Goal: Task Accomplishment & Management: Manage account settings

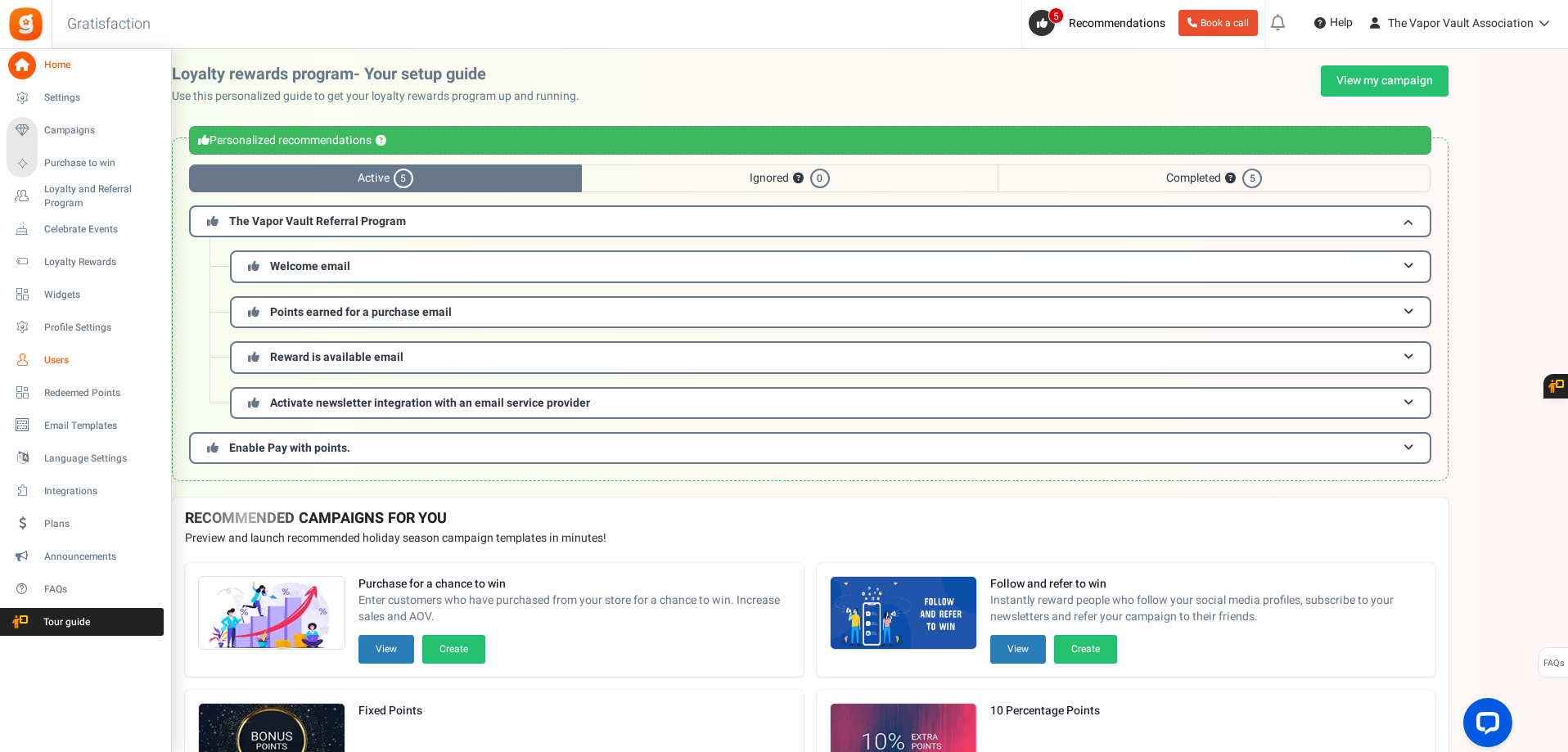
click at [55, 364] on span "Users" at bounding box center [102, 361] width 115 height 14
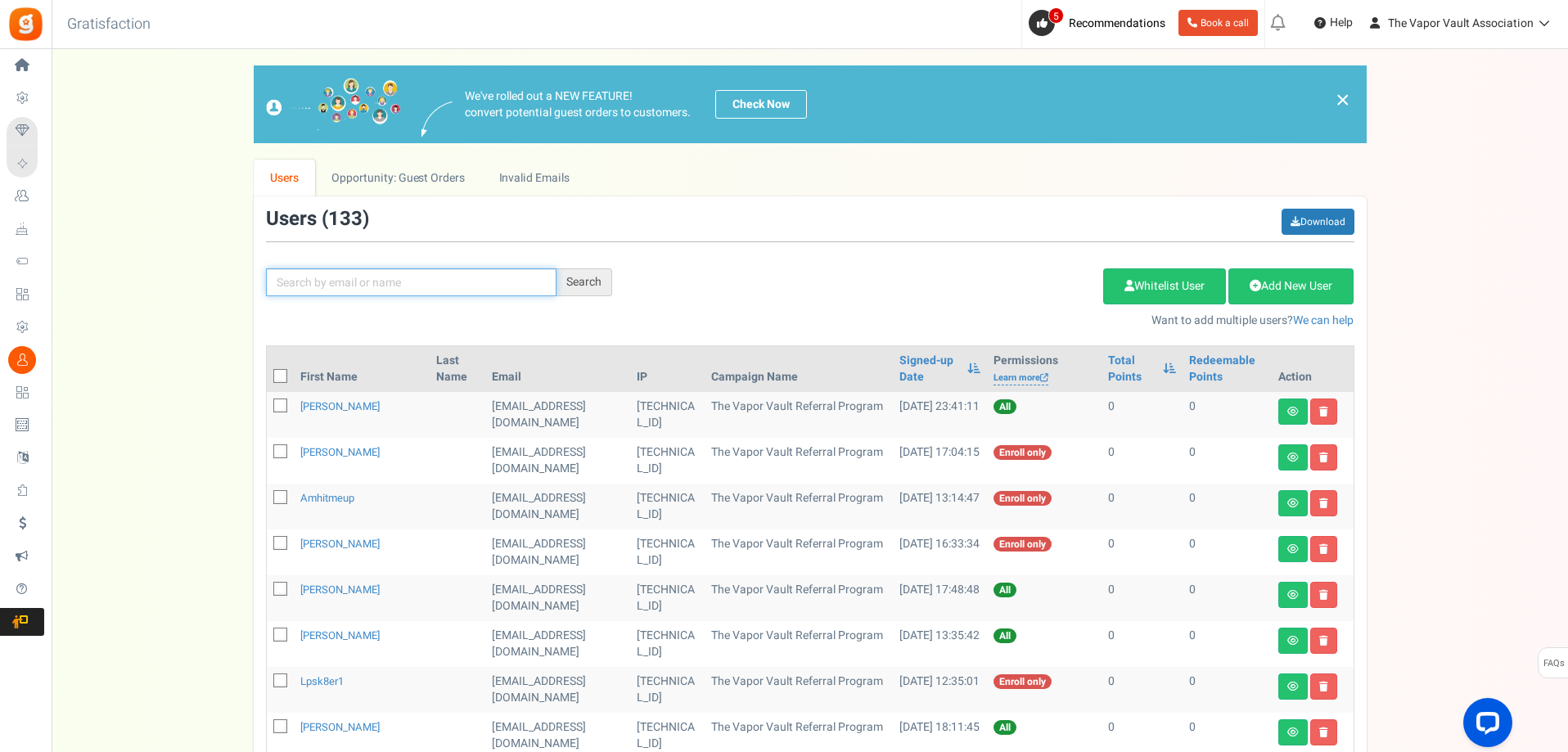
click at [514, 284] on input "text" at bounding box center [411, 282] width 291 height 27
type input "[PERSON_NAME]"
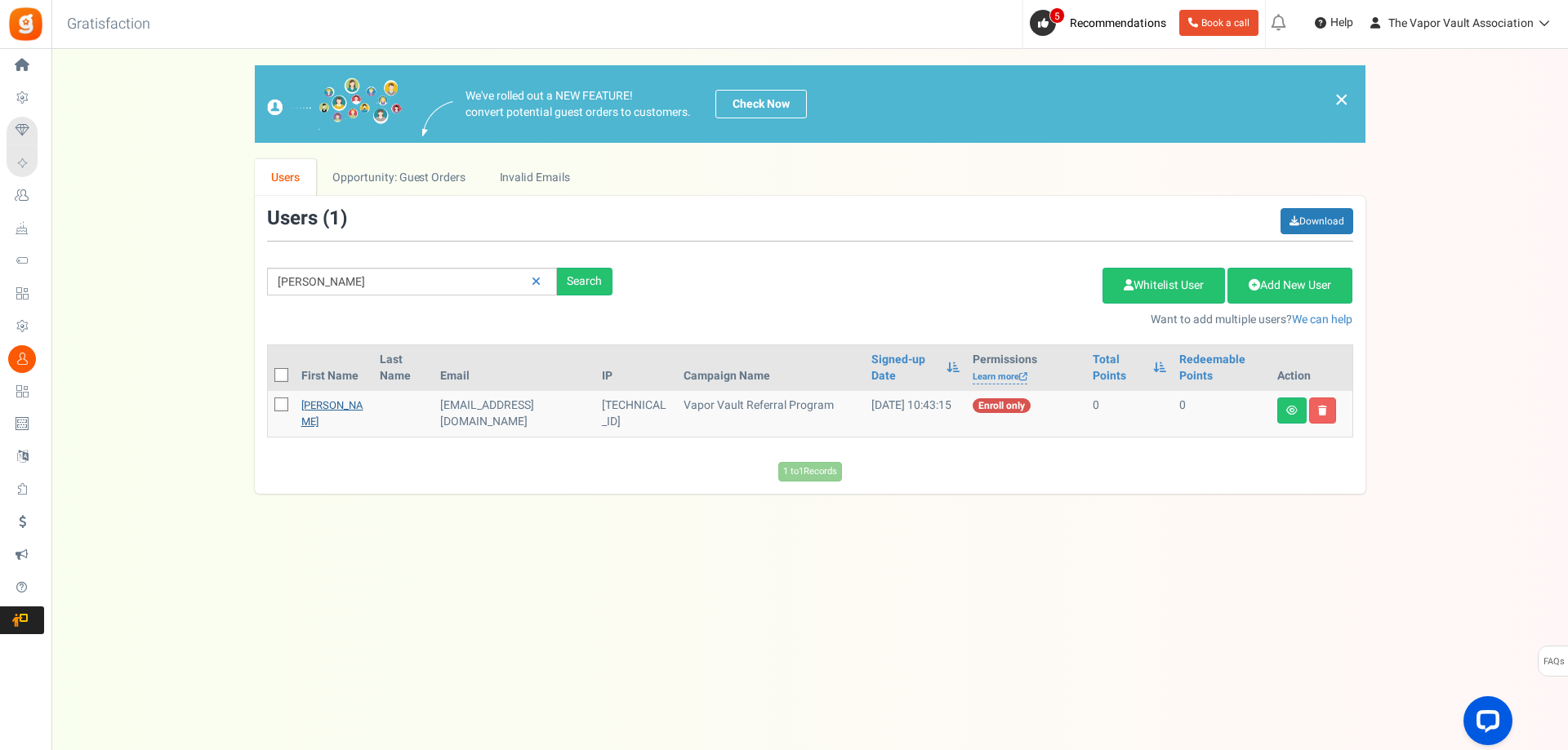
click at [317, 404] on link "[PERSON_NAME]" at bounding box center [332, 413] width 62 height 32
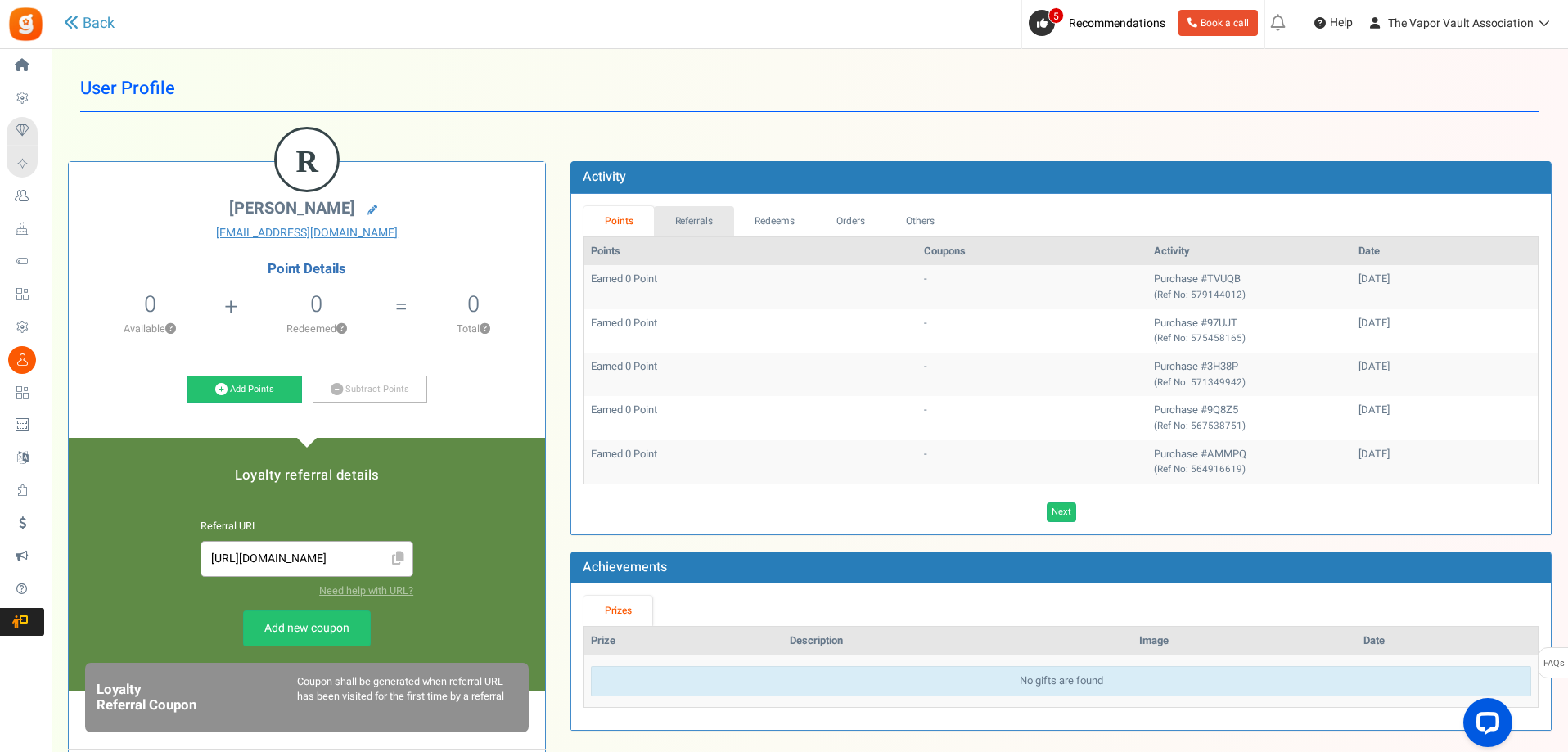
click at [707, 216] on link "Referrals" at bounding box center [693, 221] width 80 height 30
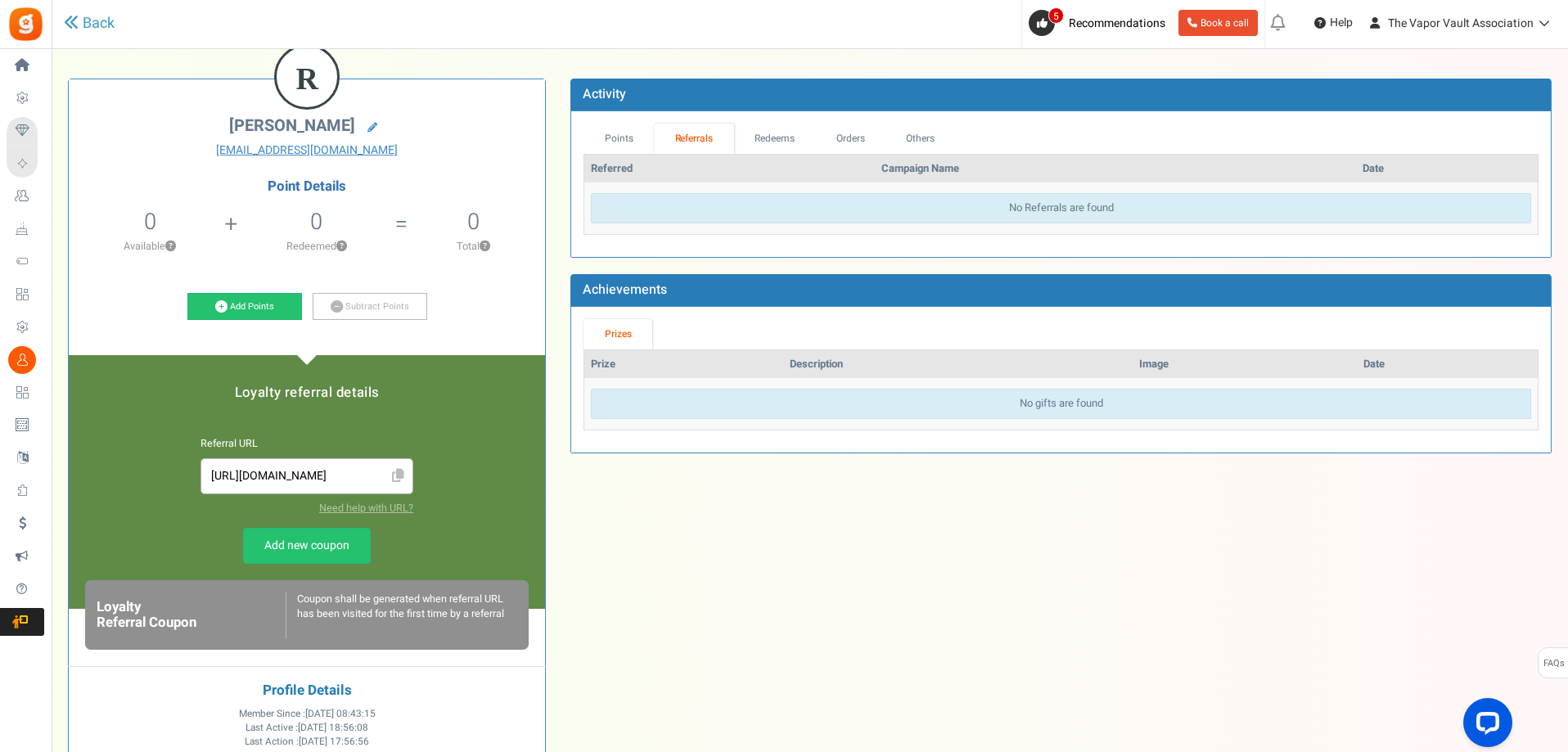
scroll to position [82, 0]
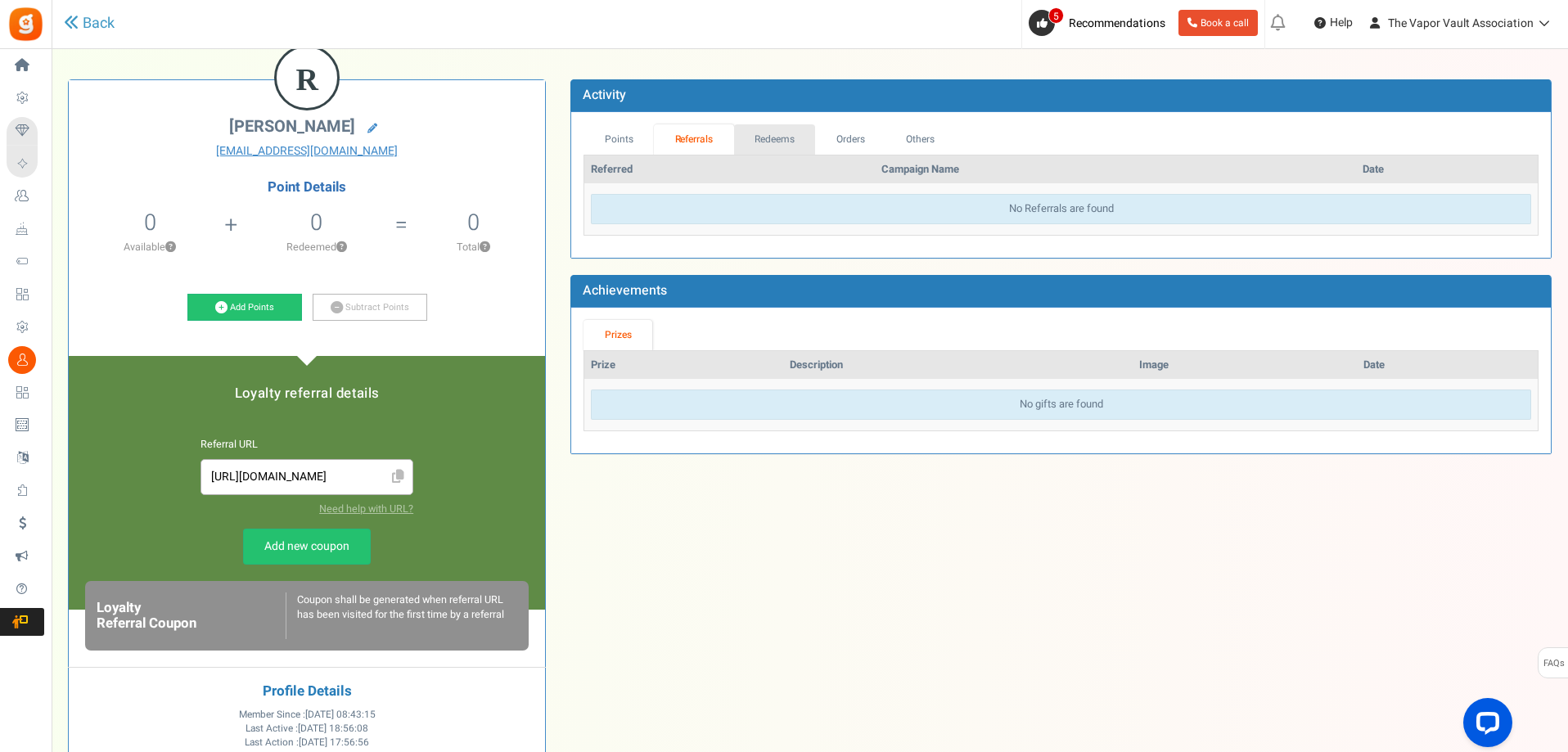
click at [772, 141] on link "Redeems" at bounding box center [775, 140] width 82 height 30
click at [712, 139] on link "Referrals" at bounding box center [693, 140] width 80 height 30
click at [923, 140] on link "Others" at bounding box center [920, 140] width 71 height 30
click at [857, 141] on link "Orders" at bounding box center [851, 140] width 71 height 30
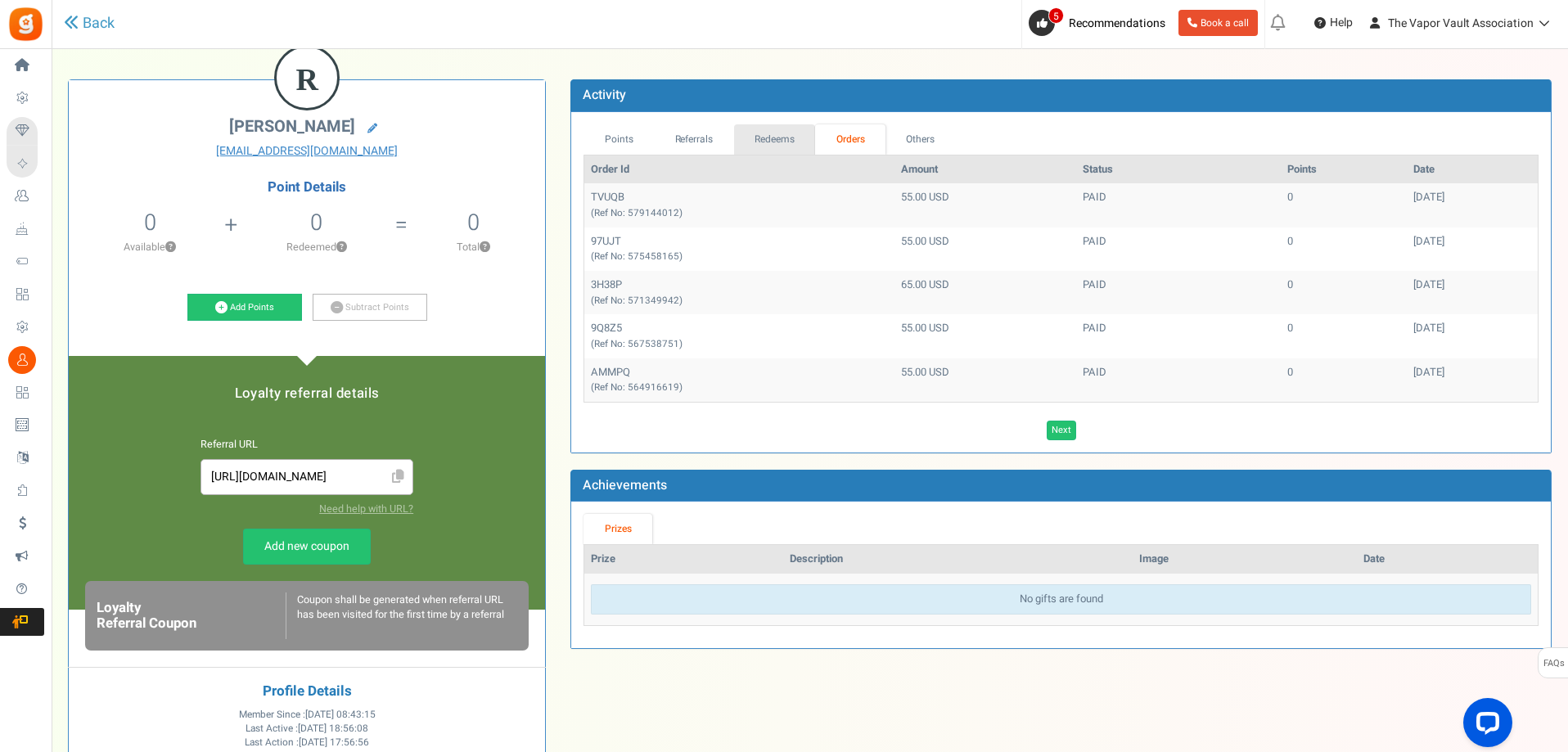
click at [782, 139] on link "Redeems" at bounding box center [775, 140] width 82 height 30
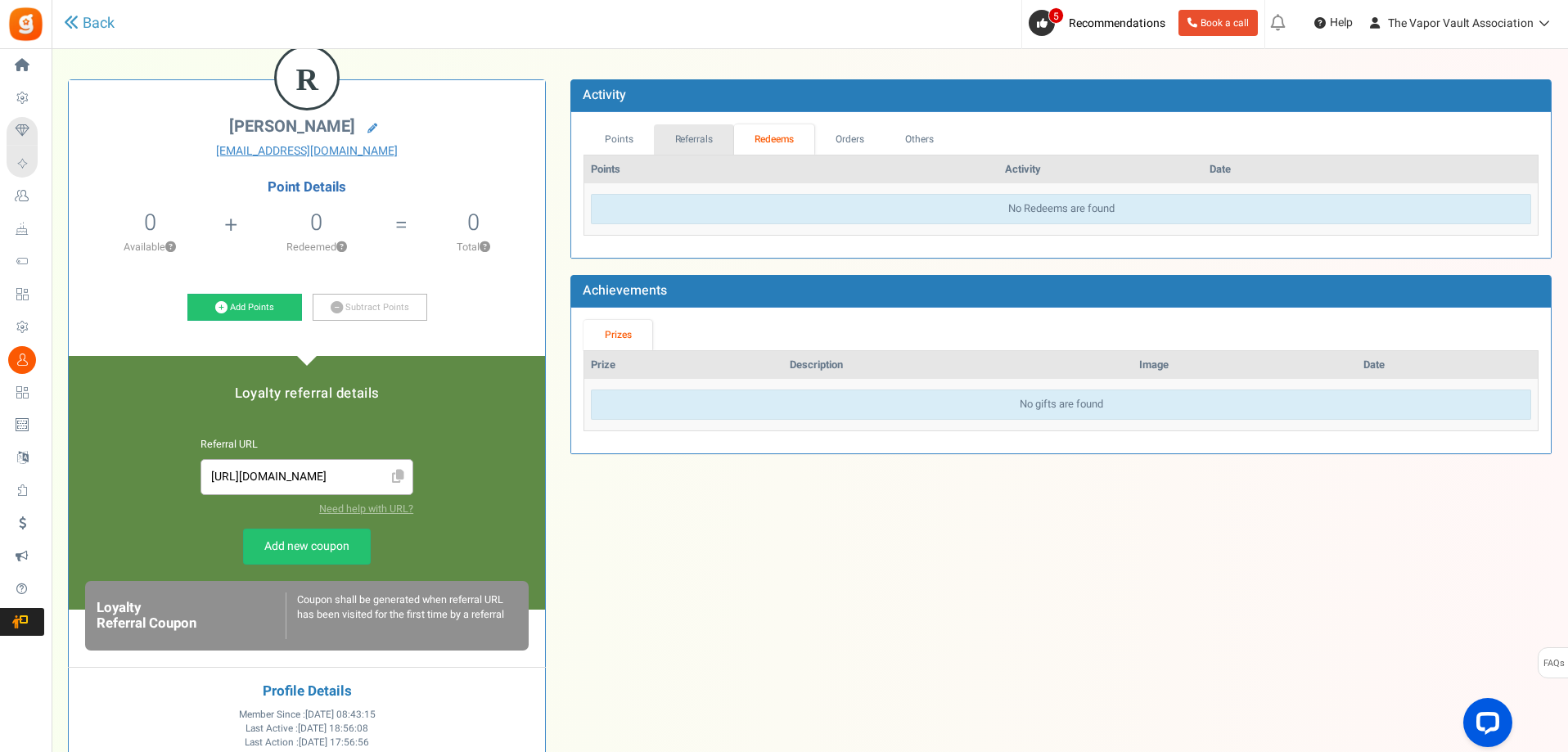
click at [689, 139] on link "Referrals" at bounding box center [693, 140] width 80 height 30
click at [630, 138] on link "Points" at bounding box center [618, 140] width 71 height 30
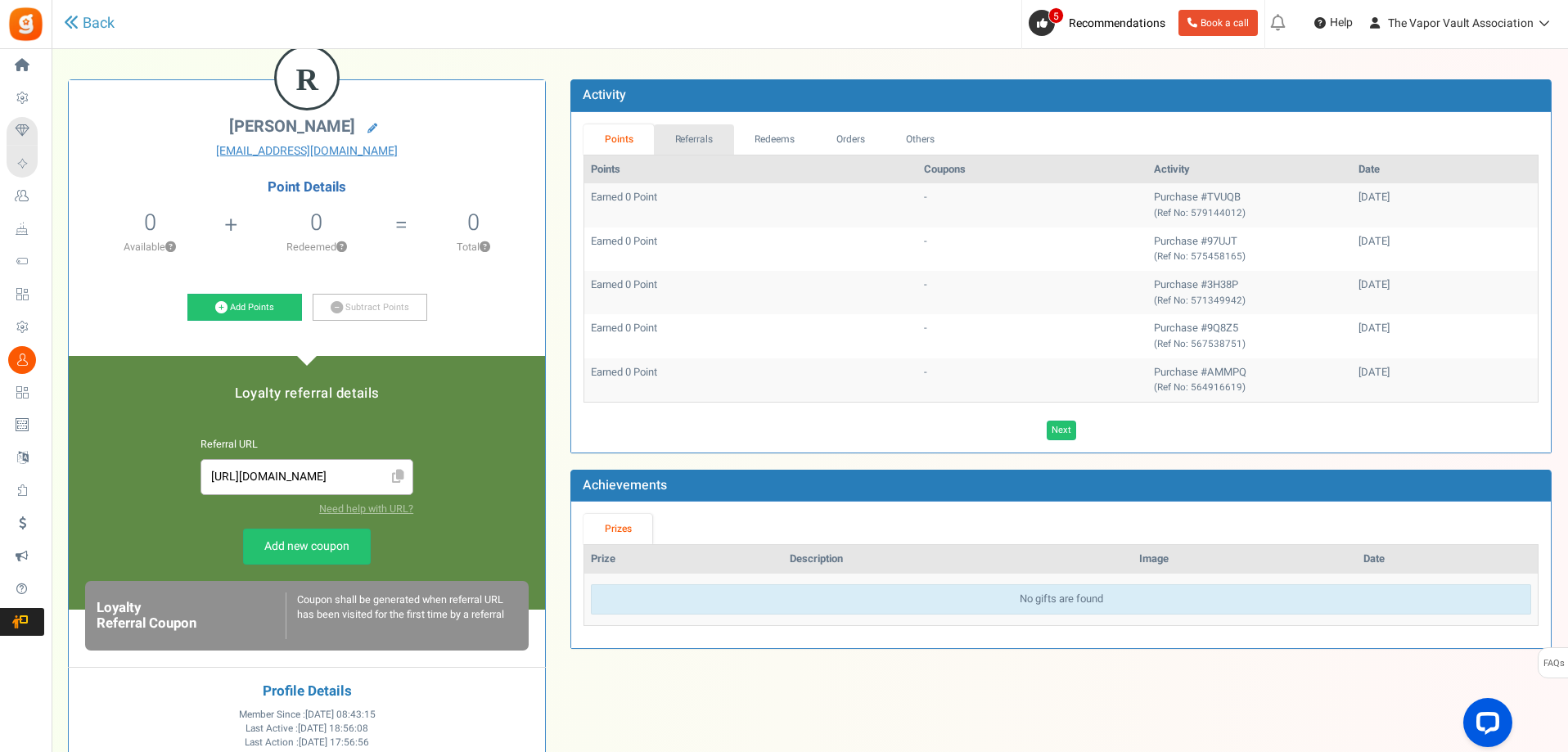
click at [687, 133] on link "Referrals" at bounding box center [693, 140] width 80 height 30
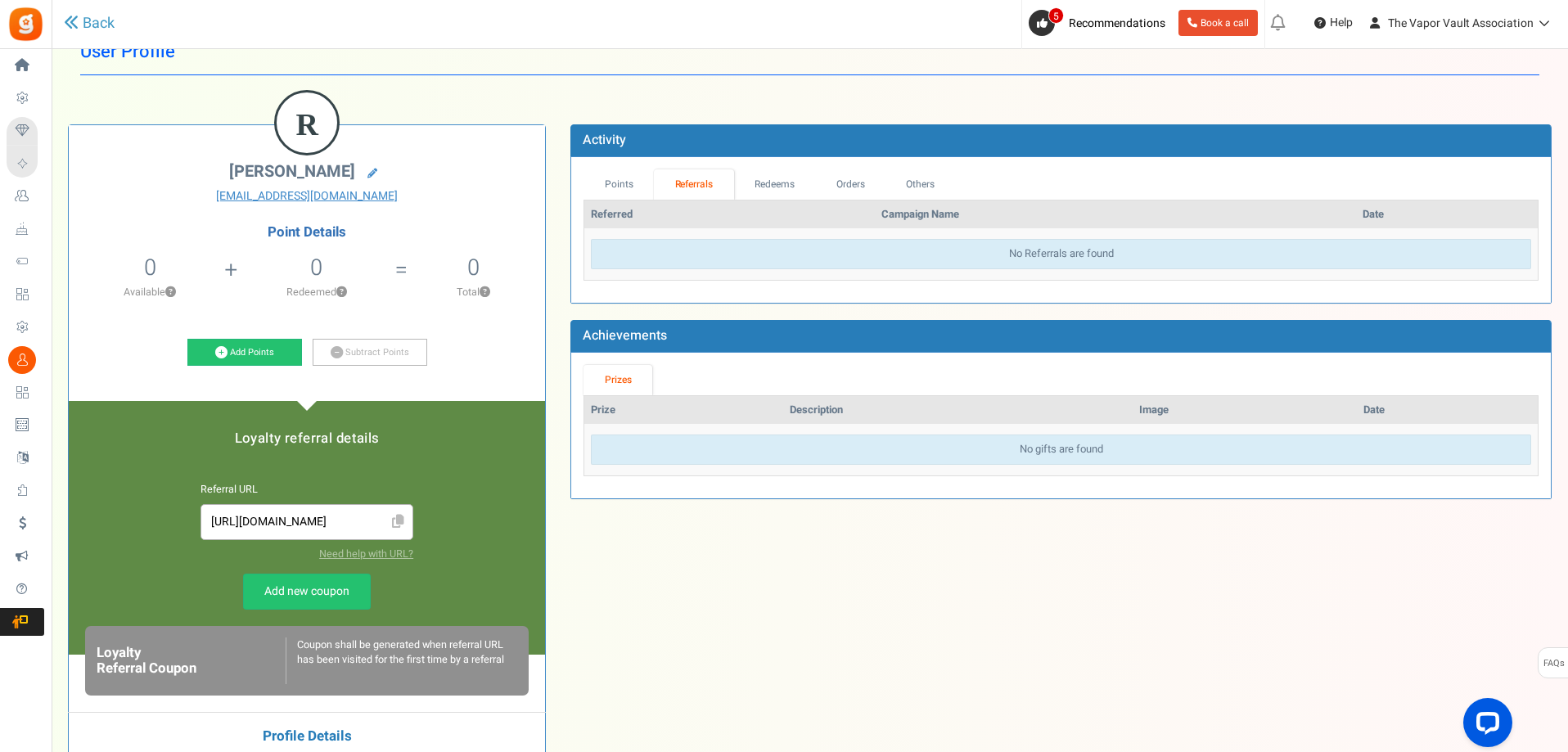
scroll to position [3, 0]
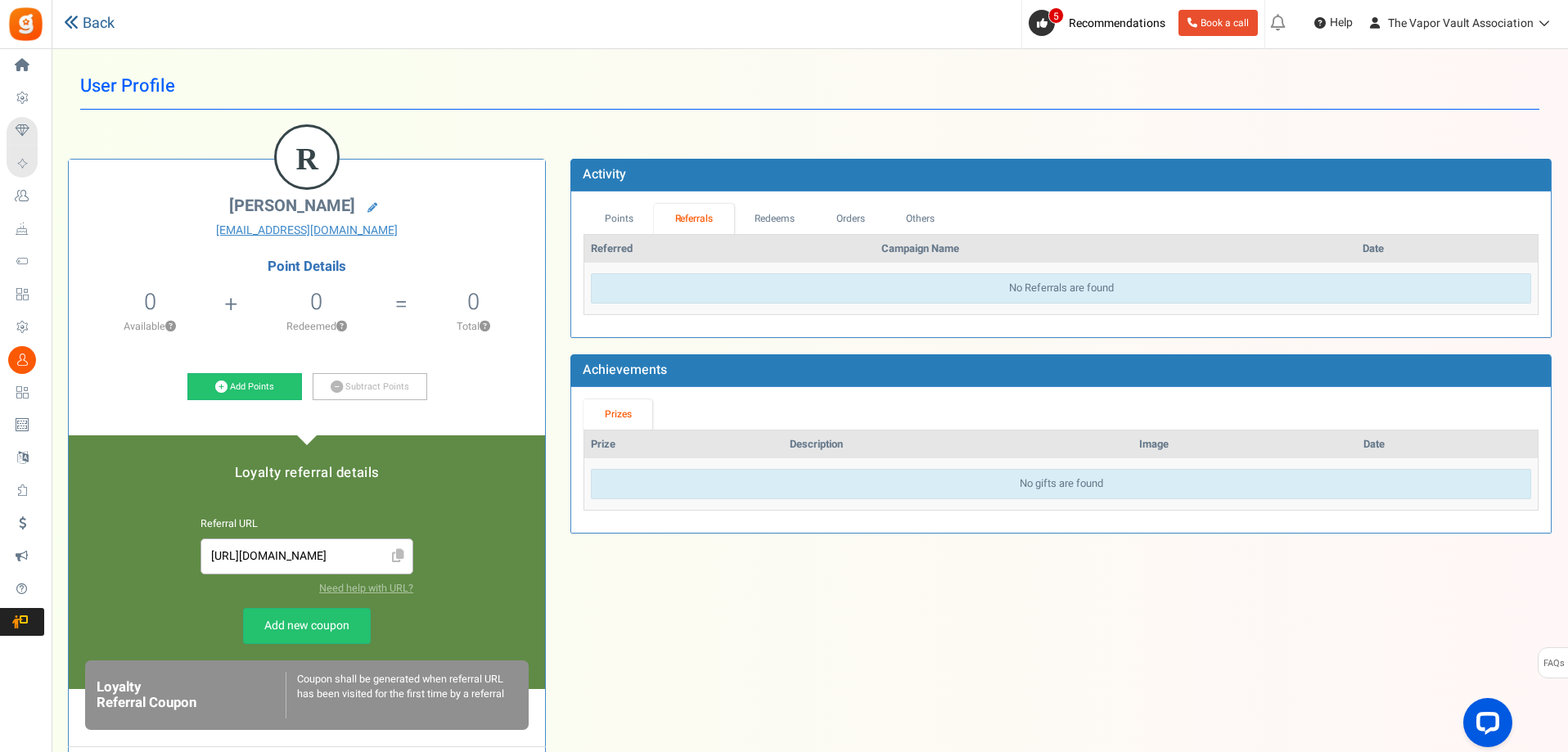
click at [89, 22] on link "Back" at bounding box center [88, 24] width 50 height 21
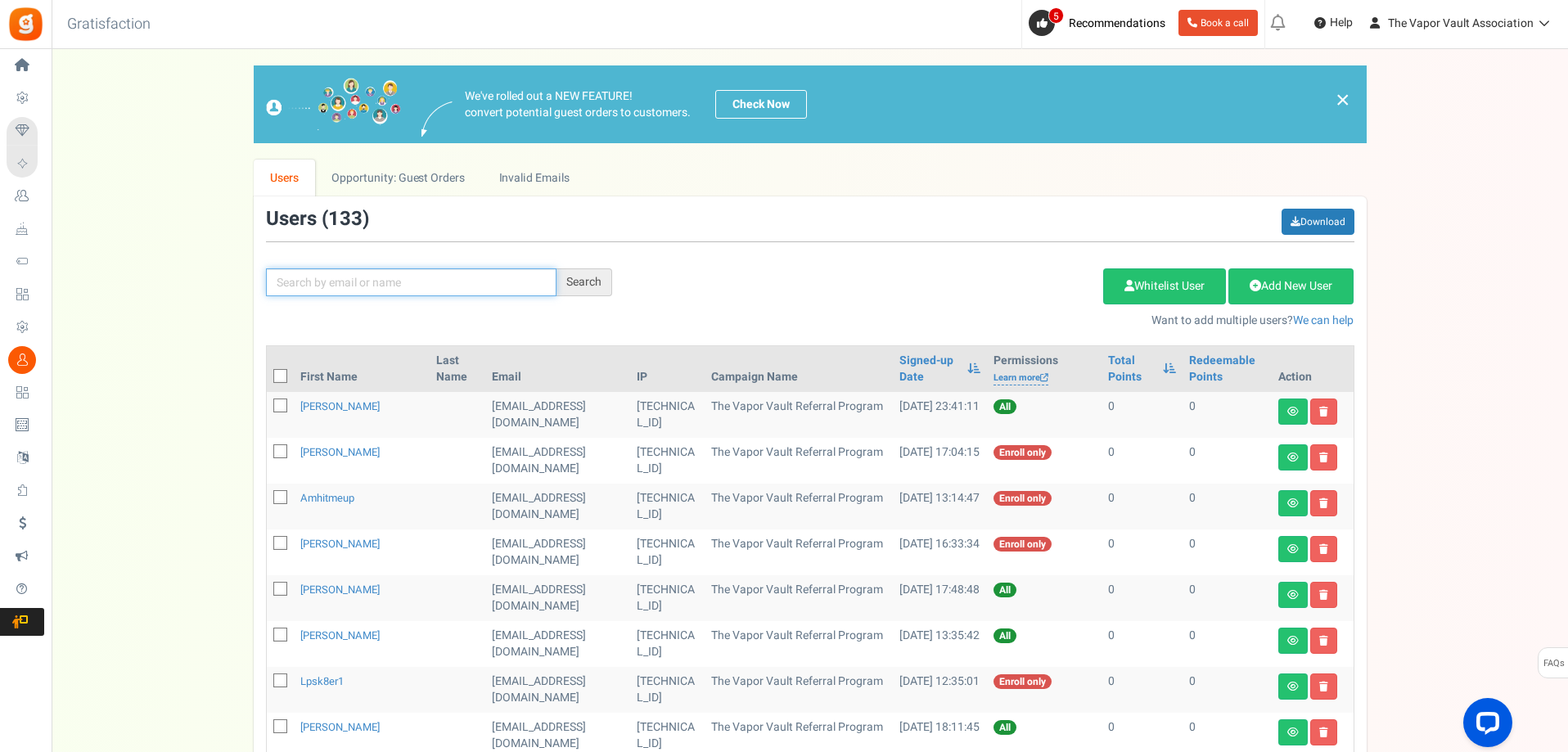
click at [490, 287] on input "text" at bounding box center [411, 282] width 291 height 27
type input "[PERSON_NAME]"
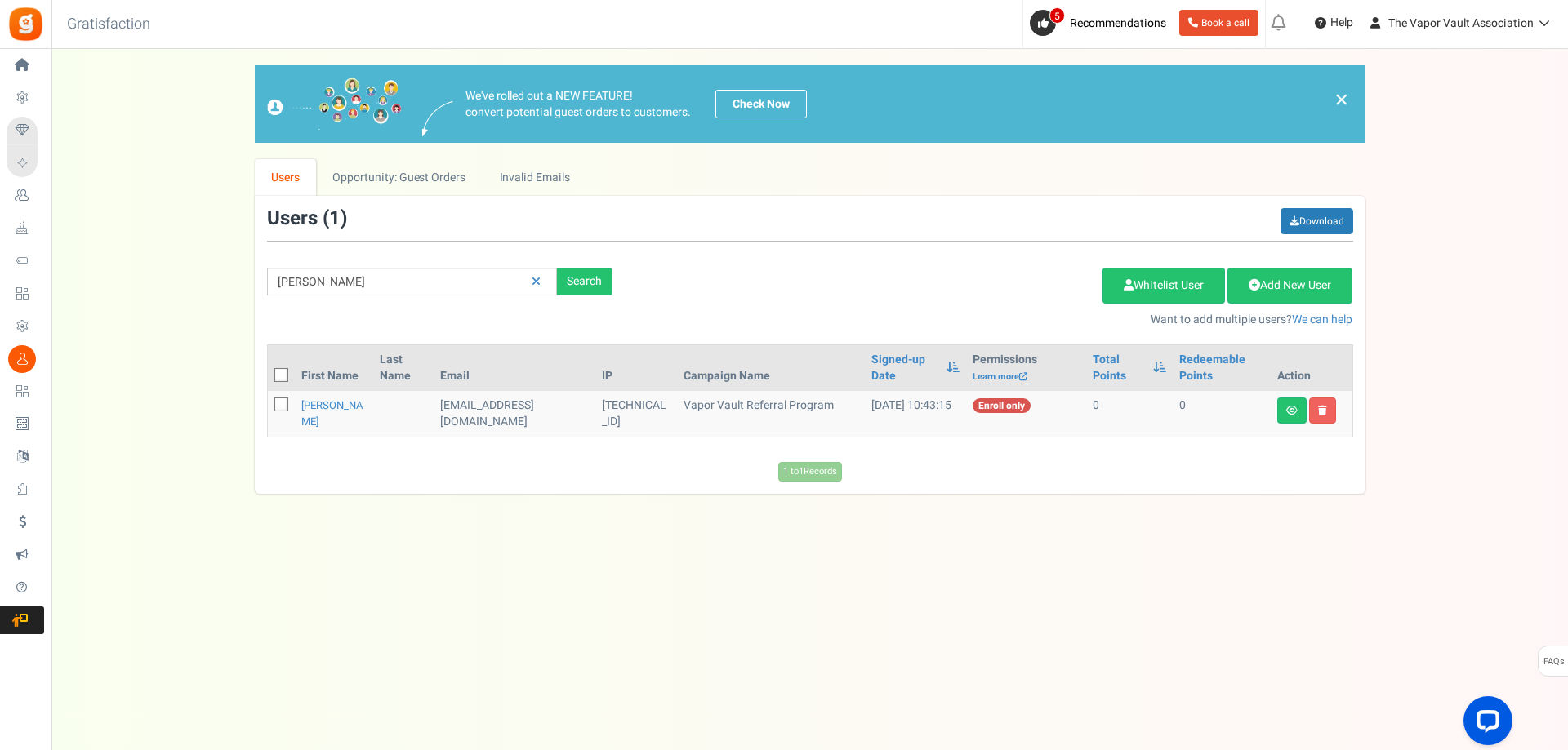
click at [282, 404] on icon at bounding box center [282, 405] width 11 height 11
click at [269, 404] on input "checkbox" at bounding box center [264, 406] width 11 height 11
checkbox input "true"
click at [1291, 293] on link "Add New User" at bounding box center [1289, 286] width 125 height 36
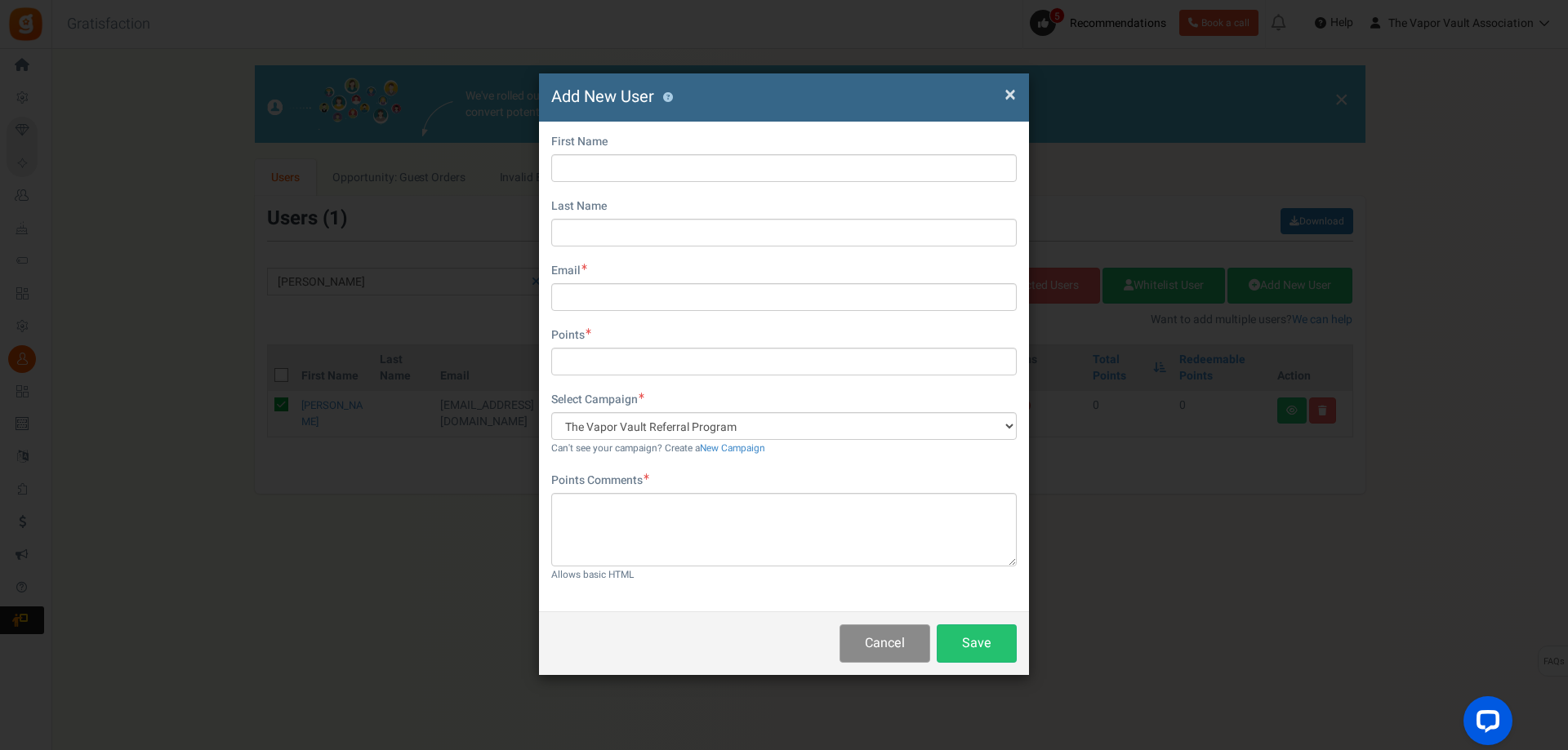
click at [883, 645] on button "Cancel" at bounding box center [884, 644] width 91 height 39
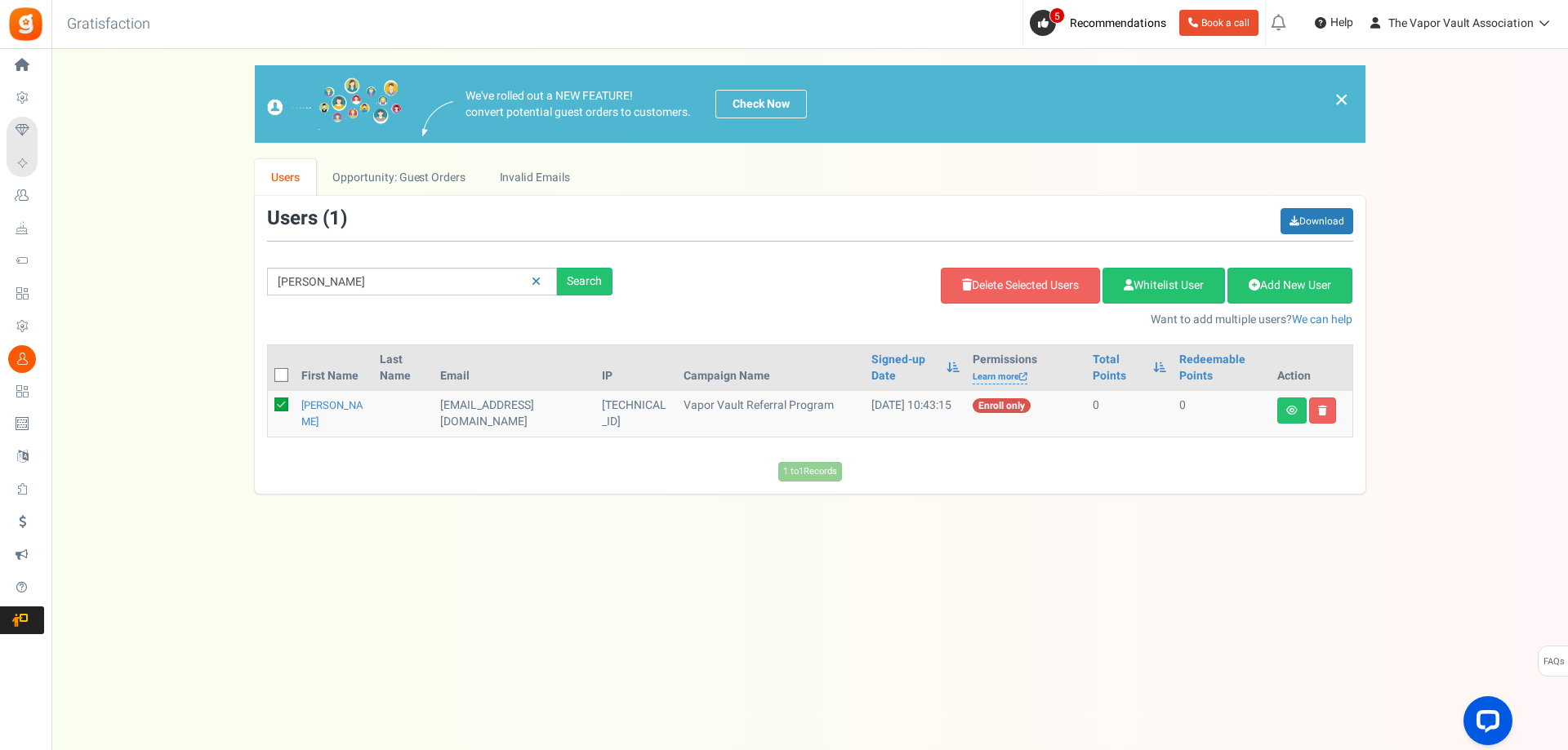
click at [1346, 96] on link "×" at bounding box center [1341, 100] width 15 height 19
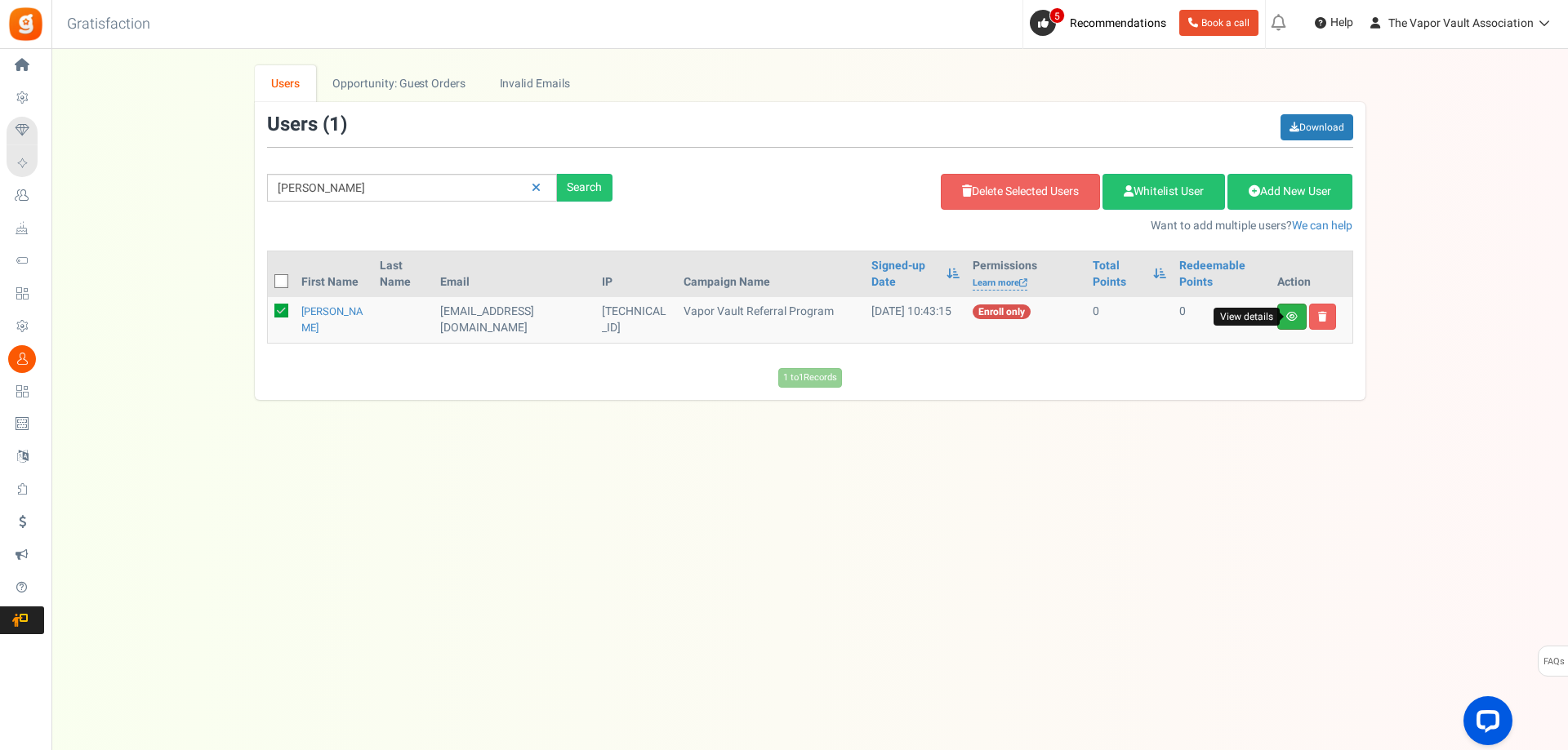
click at [1292, 316] on icon at bounding box center [1291, 316] width 11 height 10
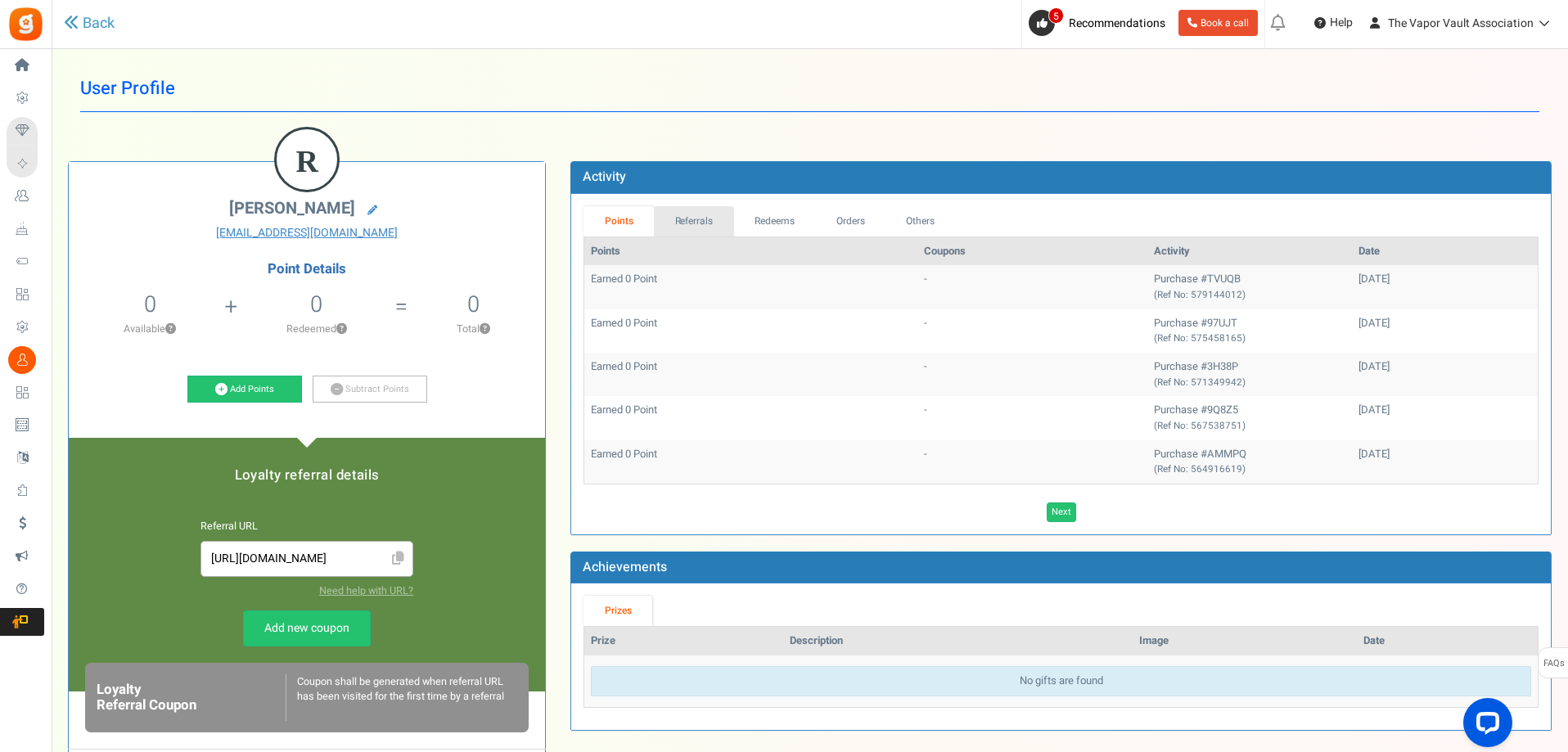
click at [716, 221] on link "Referrals" at bounding box center [693, 221] width 80 height 30
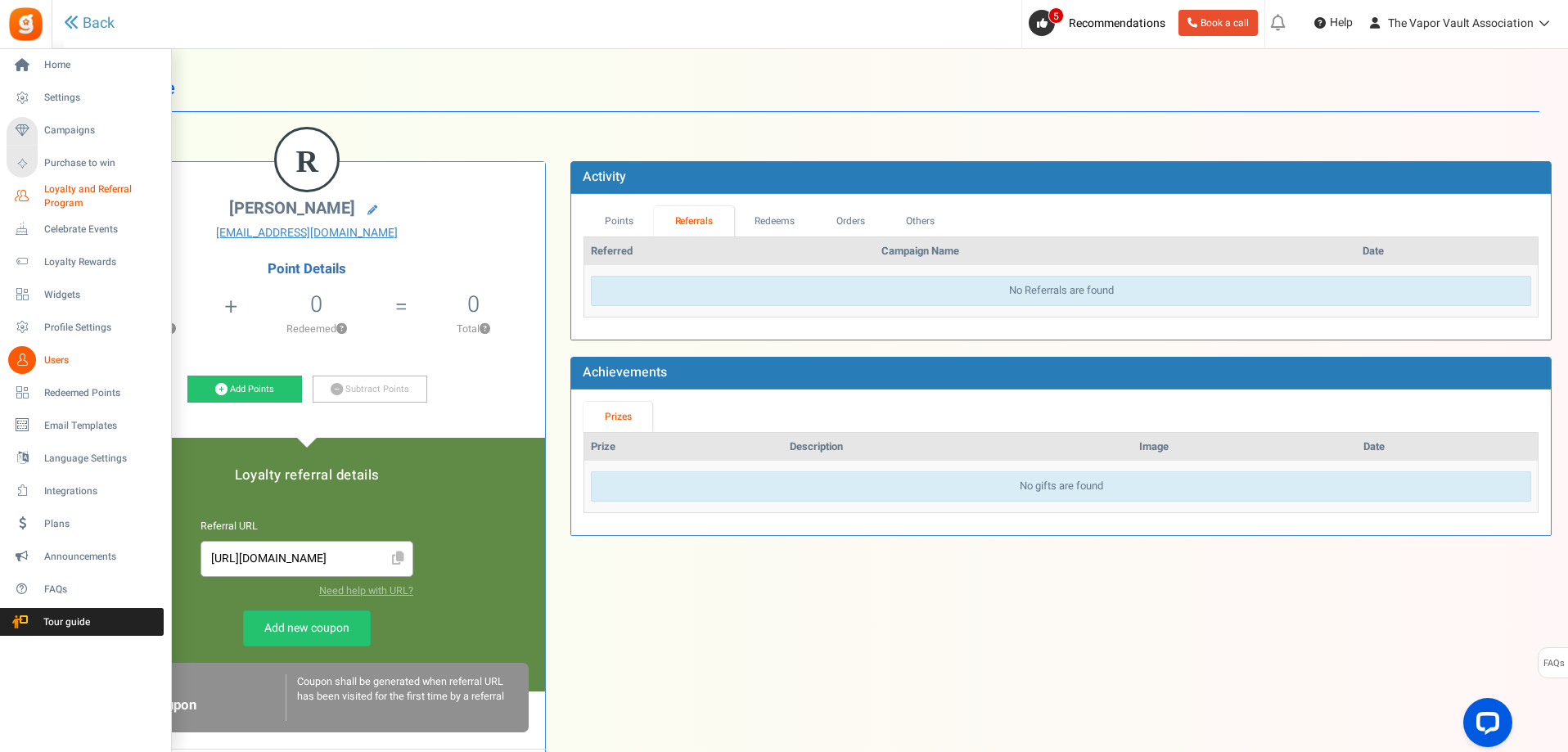
click at [76, 193] on span "Loyalty and Referral Program" at bounding box center [103, 196] width 119 height 27
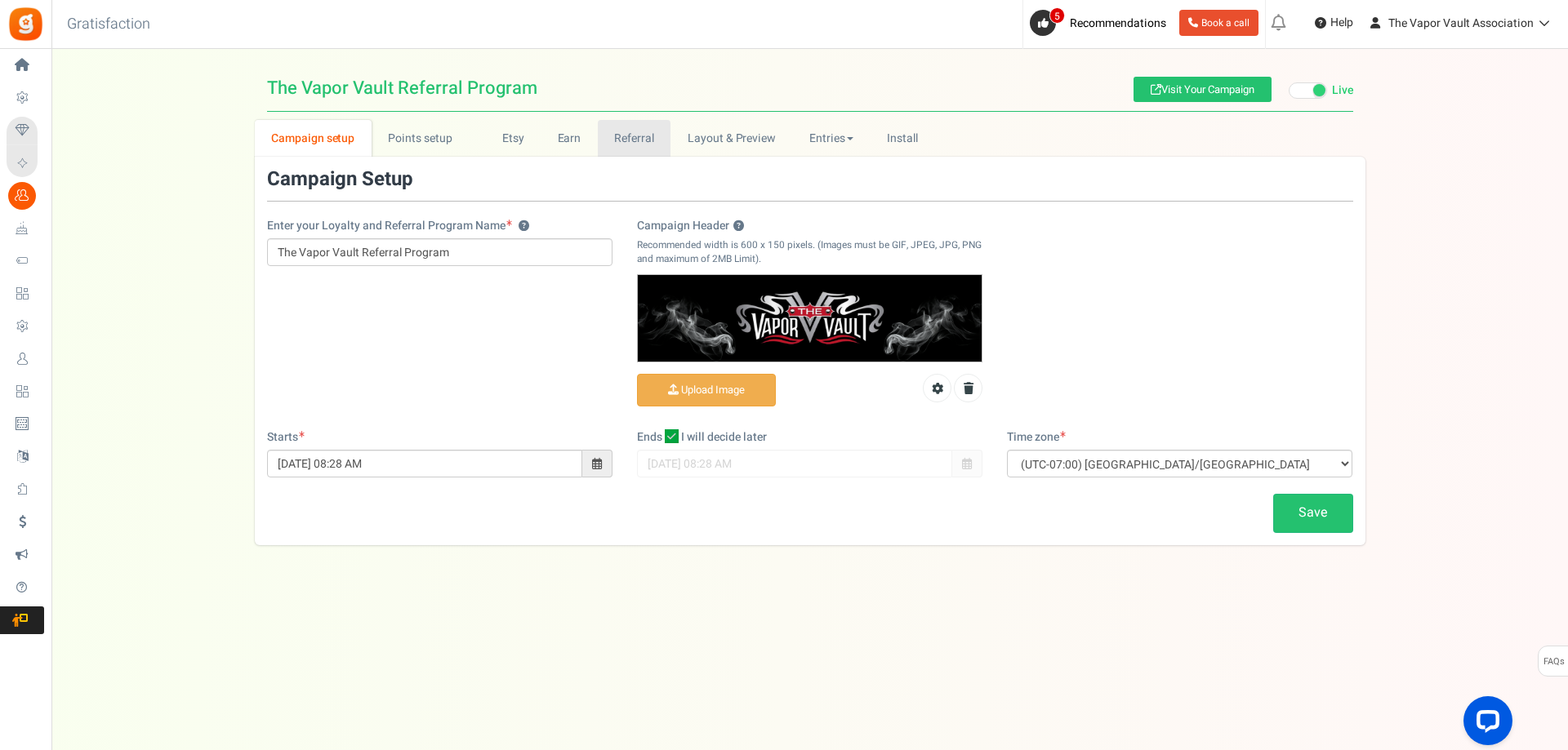
click at [641, 146] on link "Referral" at bounding box center [634, 138] width 73 height 37
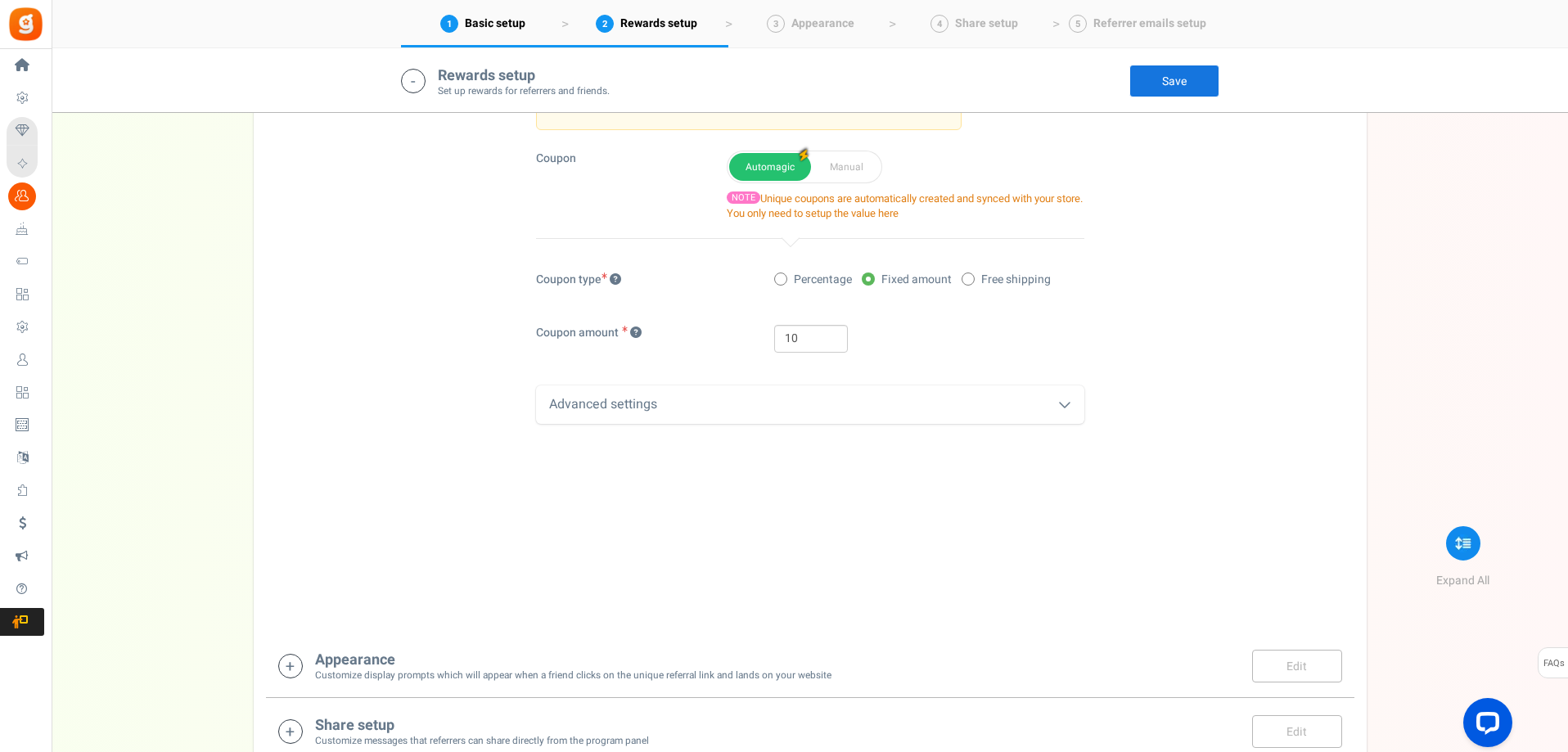
scroll to position [491, 0]
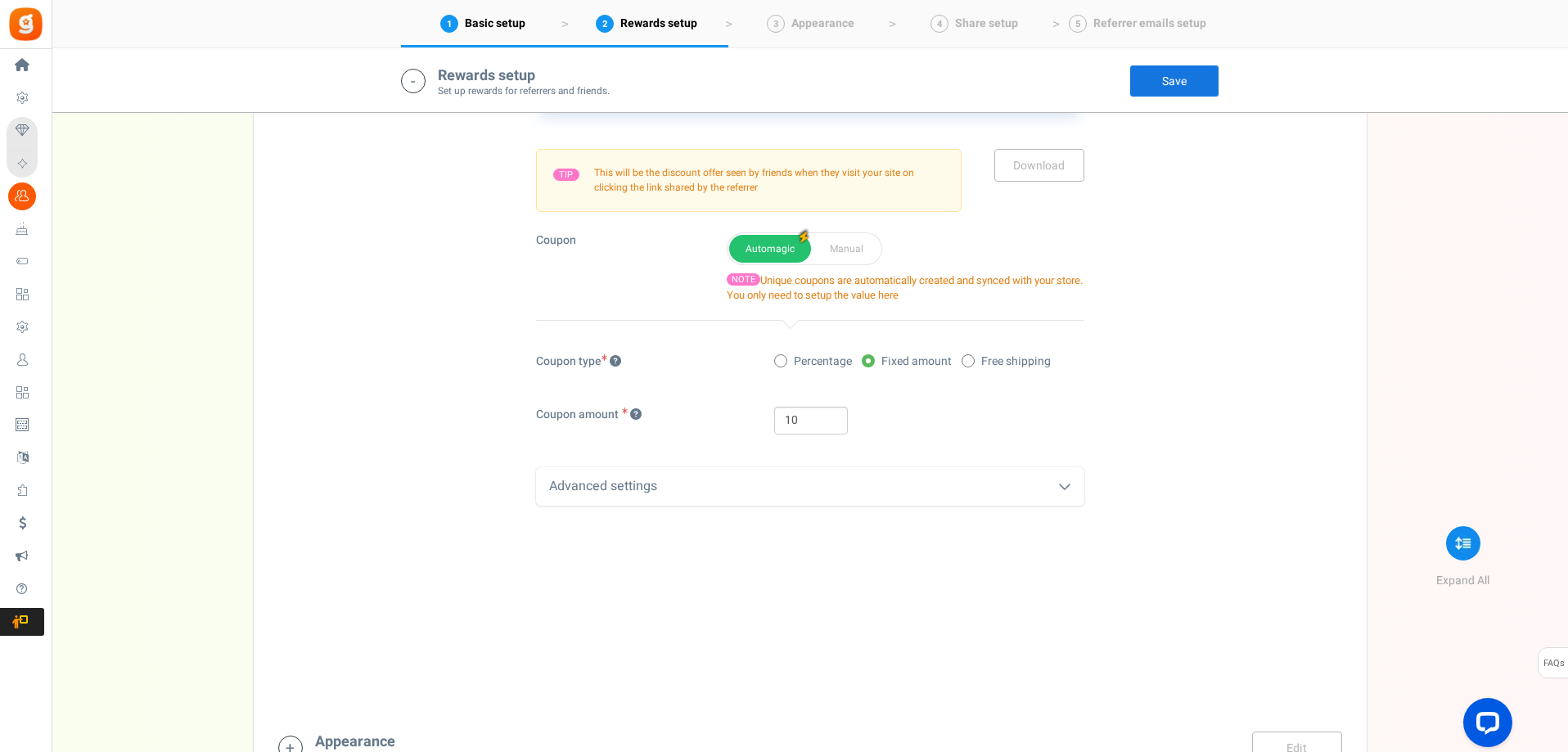
click at [829, 482] on div "Advanced settings" at bounding box center [810, 487] width 549 height 39
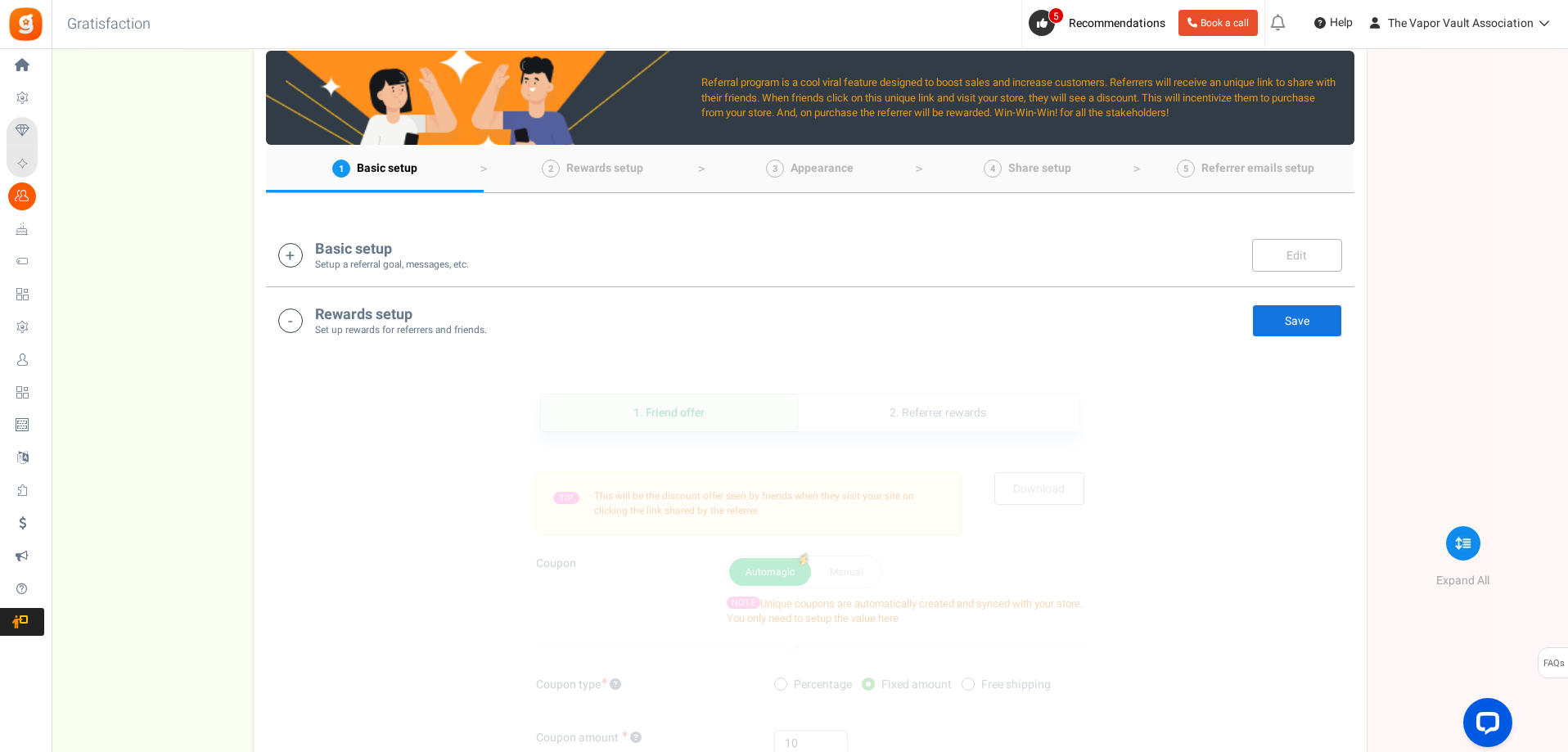
scroll to position [163, 0]
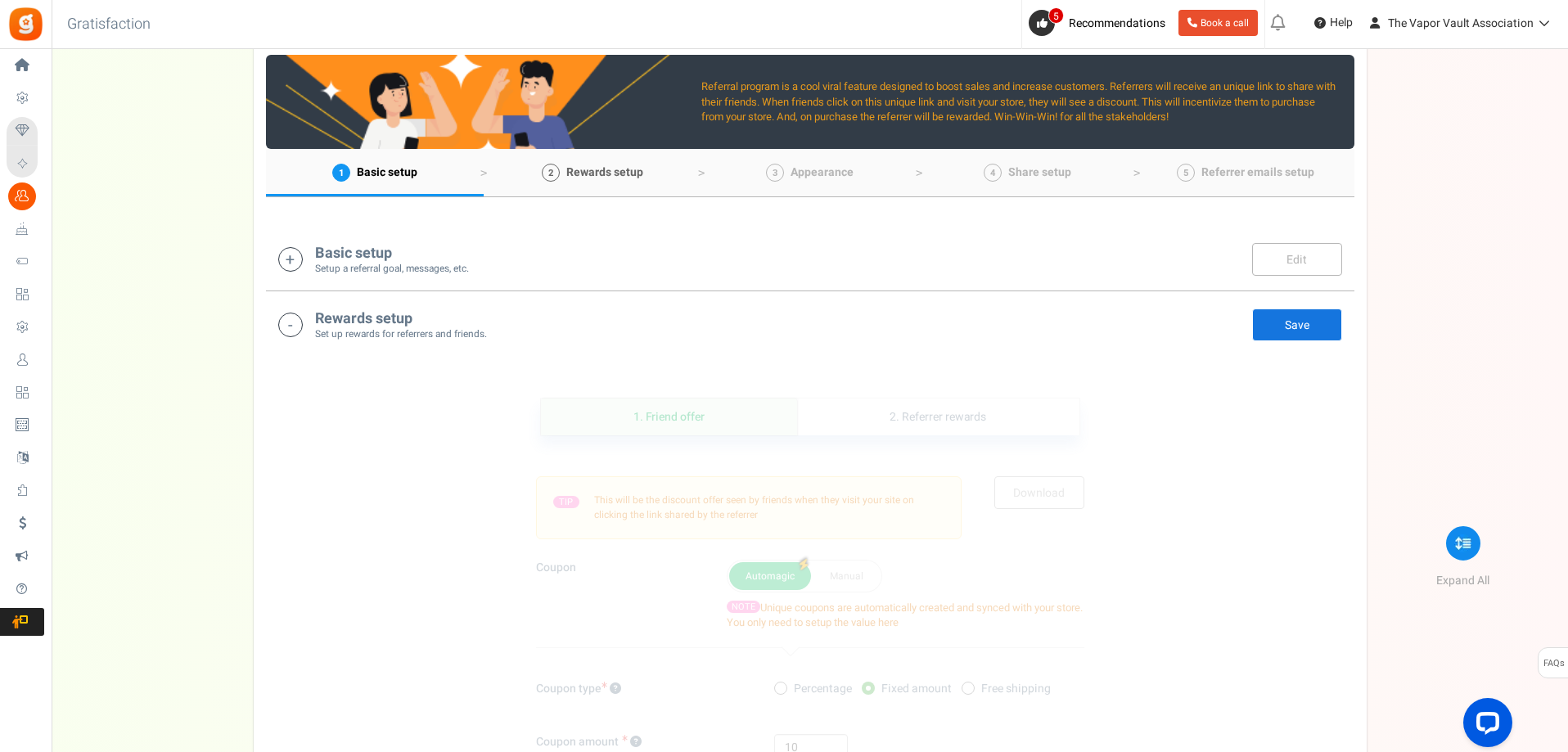
click at [638, 173] on span "Rewards setup" at bounding box center [604, 171] width 77 height 17
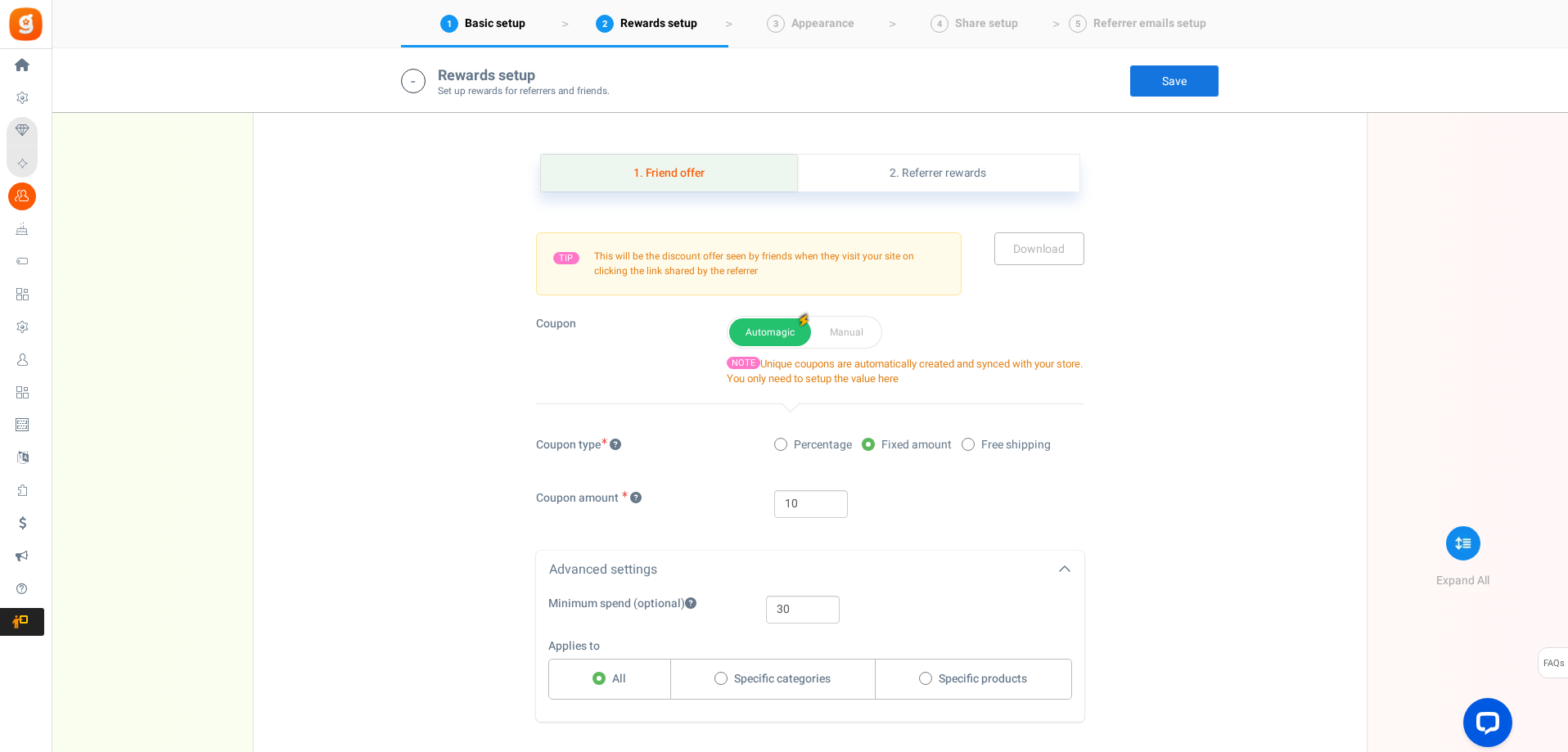
scroll to position [80, 0]
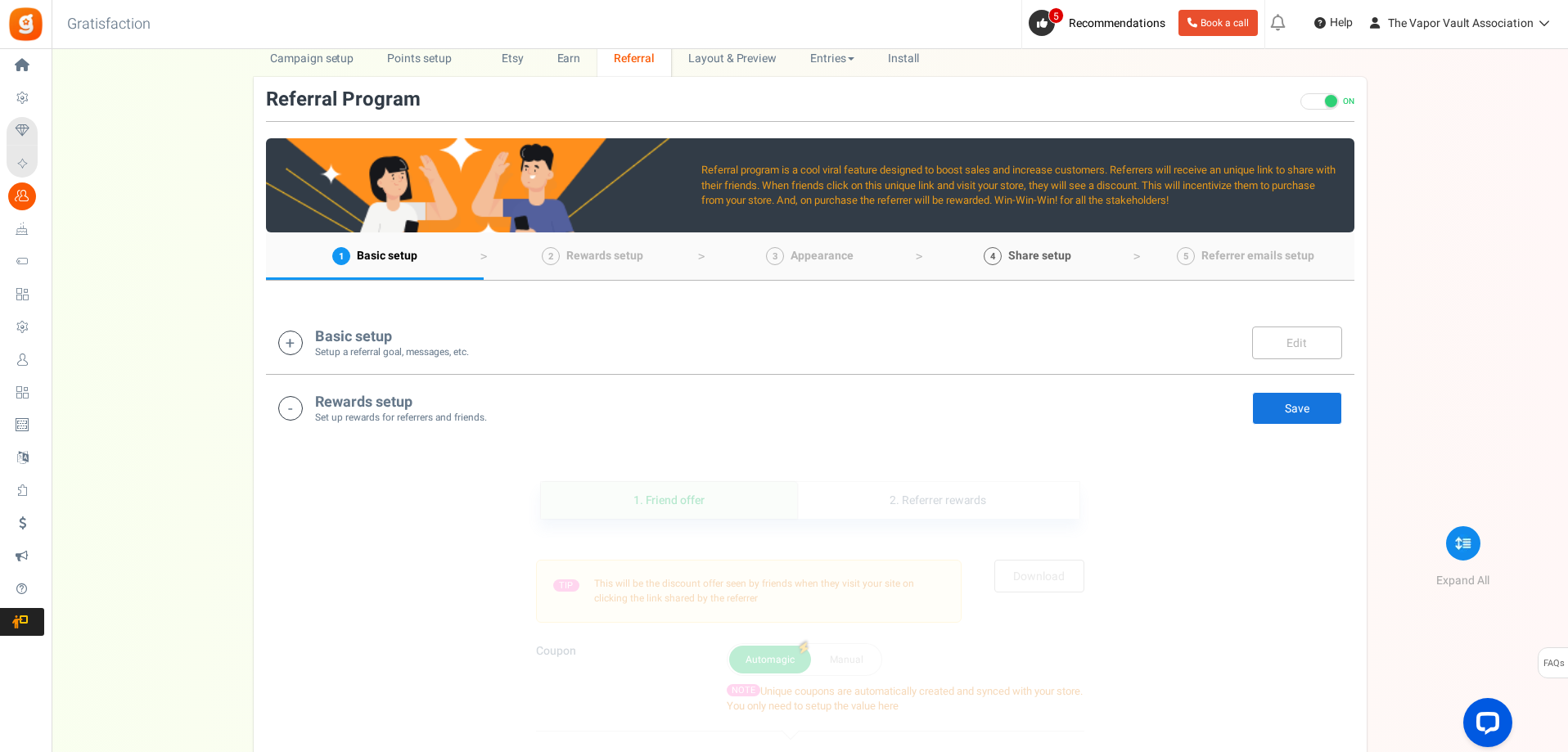
click at [1057, 257] on span "Share setup" at bounding box center [1039, 255] width 63 height 17
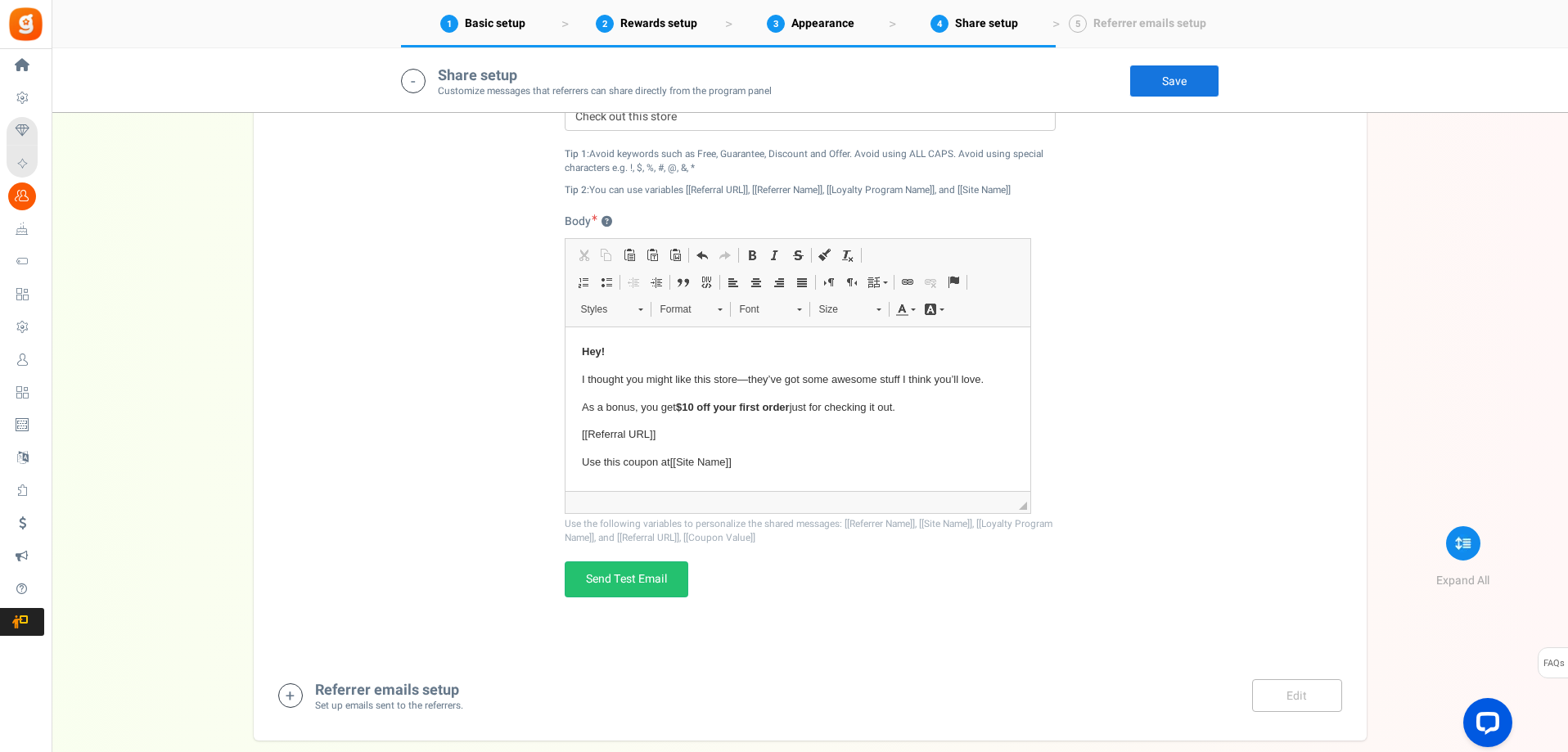
scroll to position [873, 0]
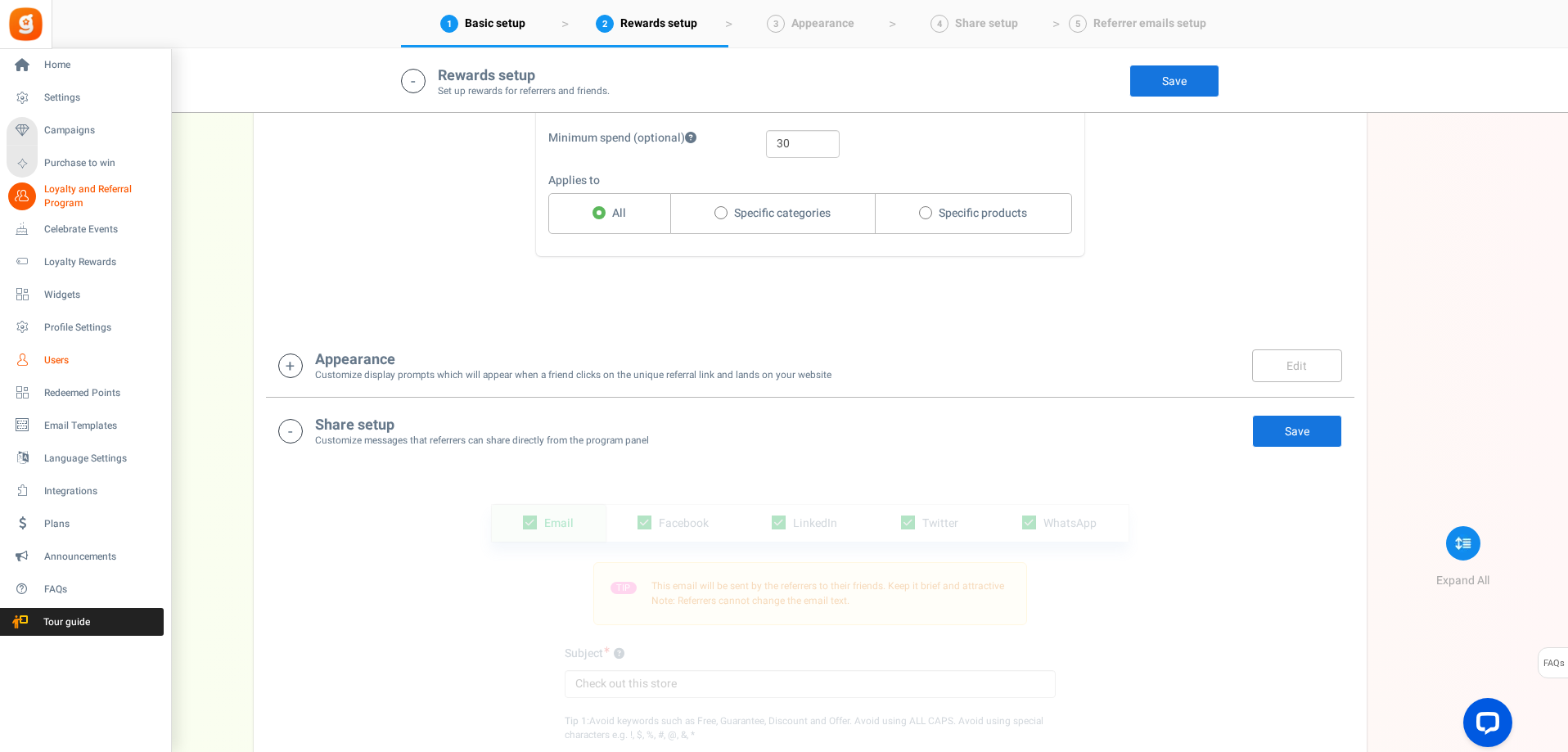
click at [64, 367] on span "Users" at bounding box center [102, 361] width 115 height 14
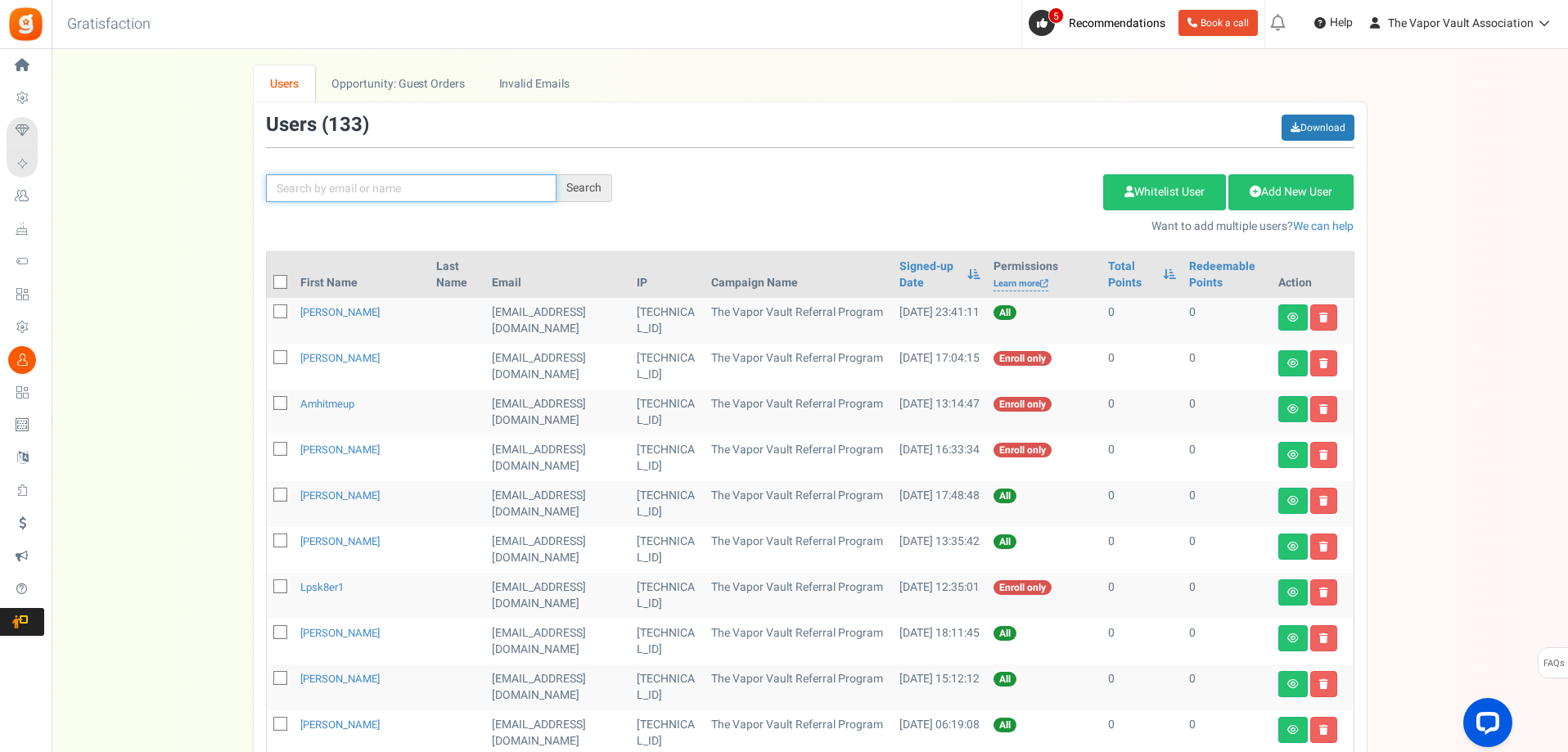
click at [502, 182] on input "text" at bounding box center [411, 187] width 291 height 27
type input "[PERSON_NAME]"
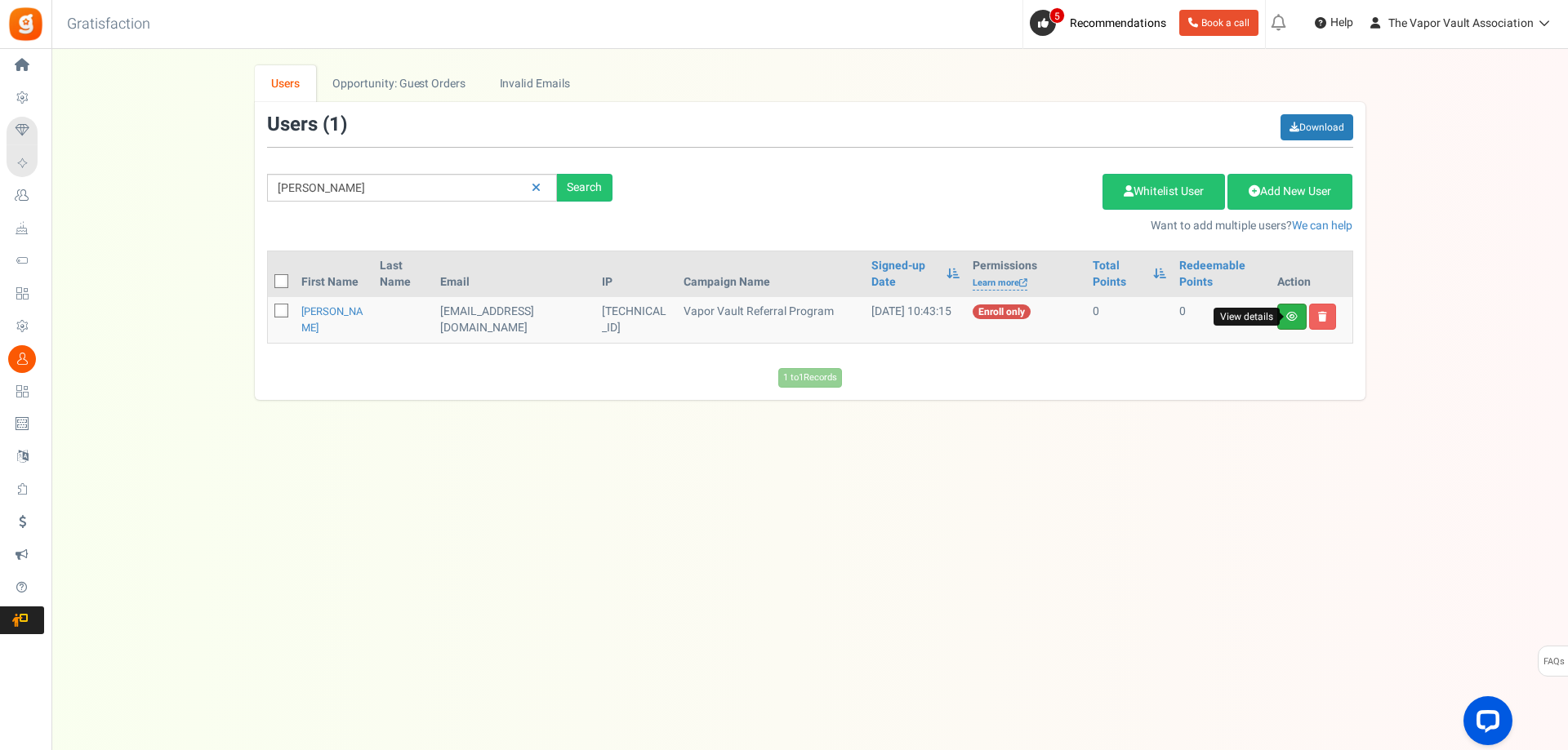
click at [1289, 317] on icon at bounding box center [1291, 316] width 11 height 10
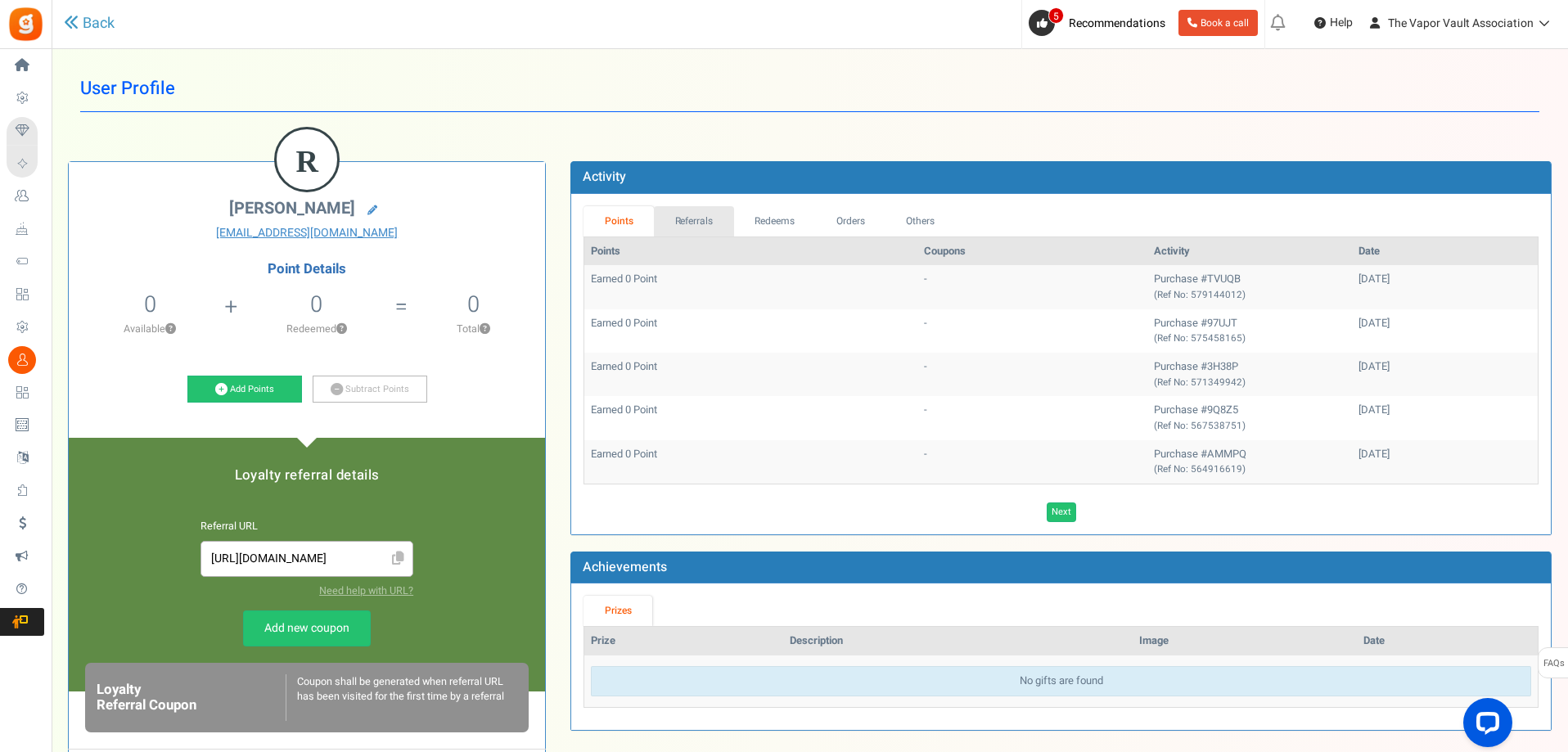
click at [701, 227] on link "Referrals" at bounding box center [693, 221] width 80 height 30
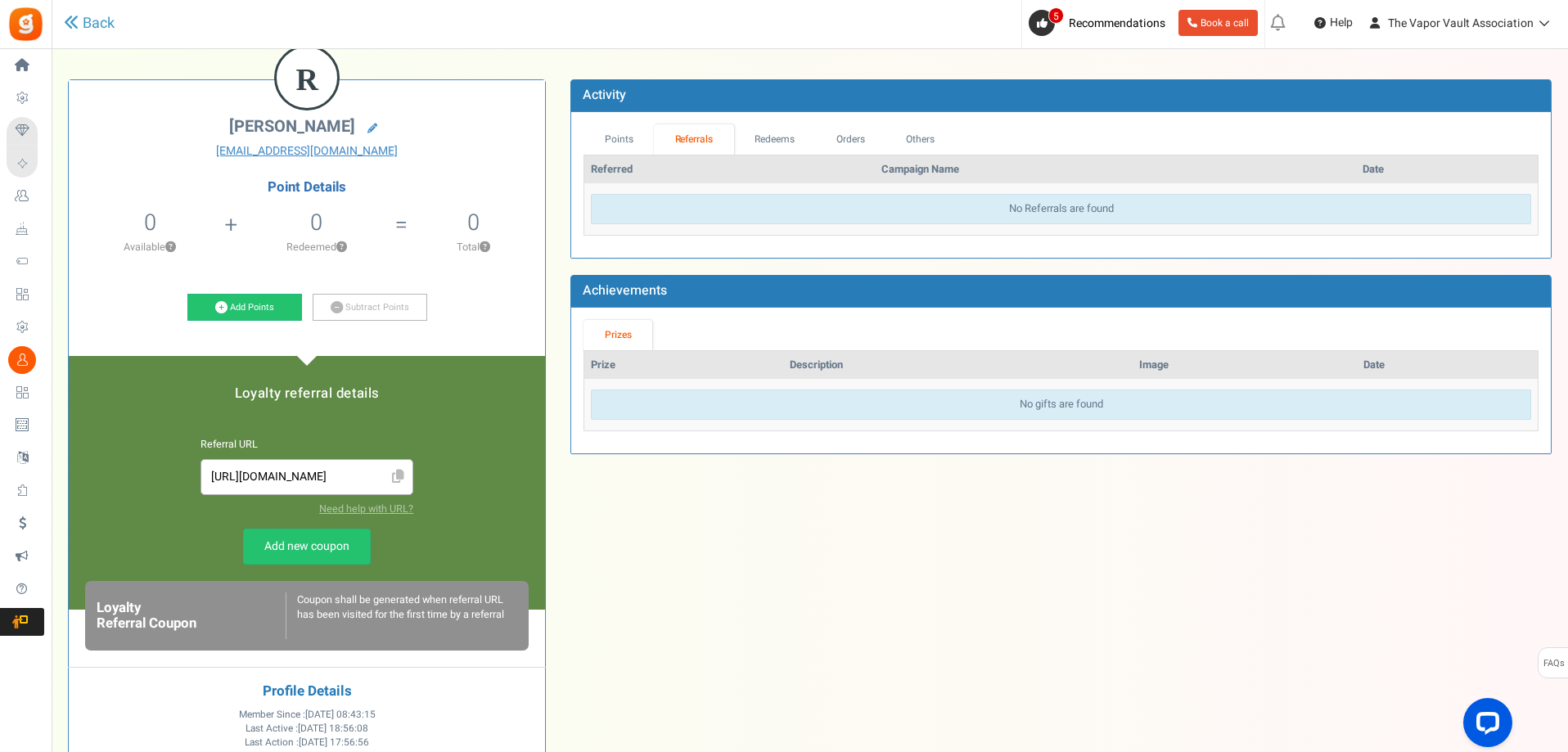
scroll to position [330, 0]
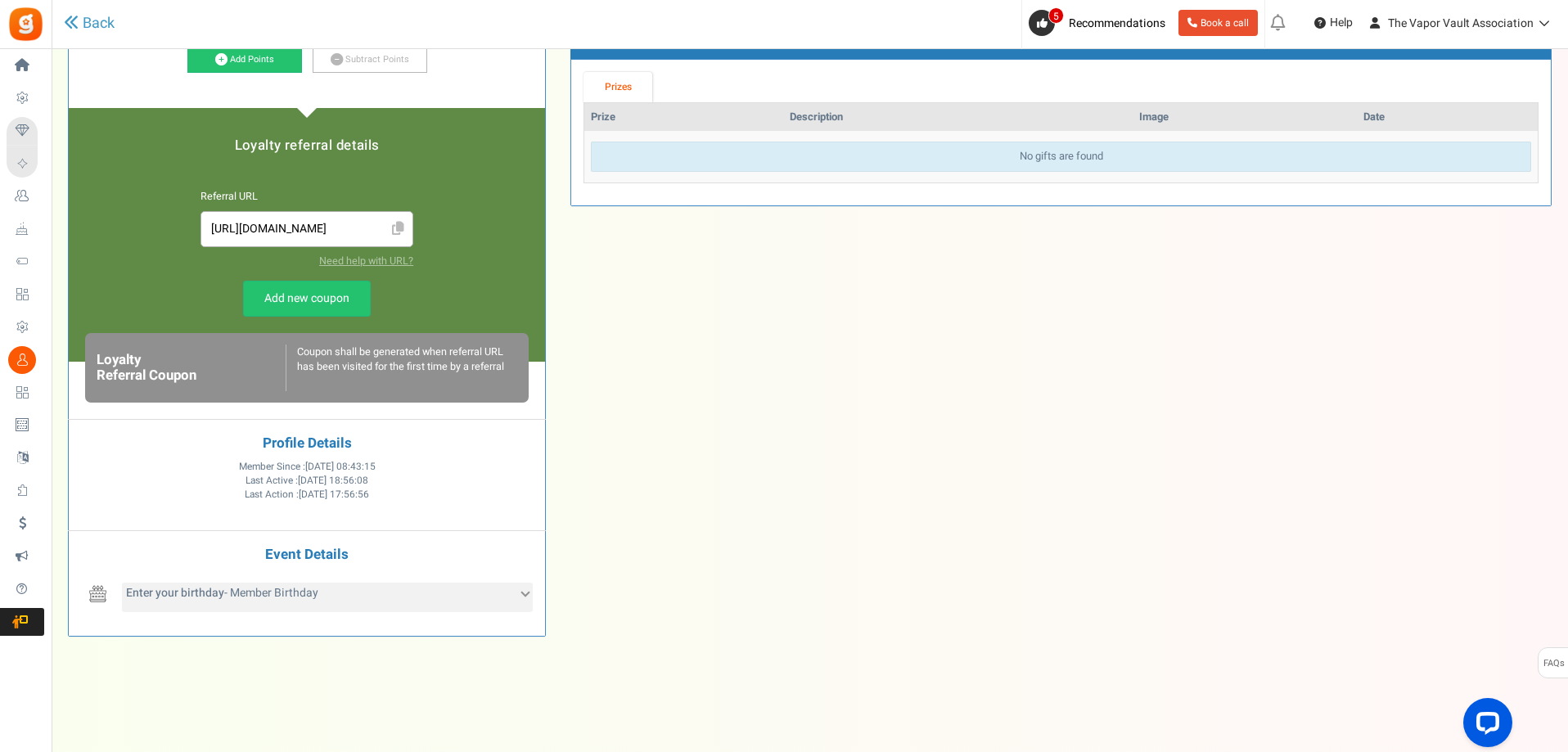
click at [513, 583] on div "Enter your birthday - Member Birthday" at bounding box center [327, 597] width 411 height 29
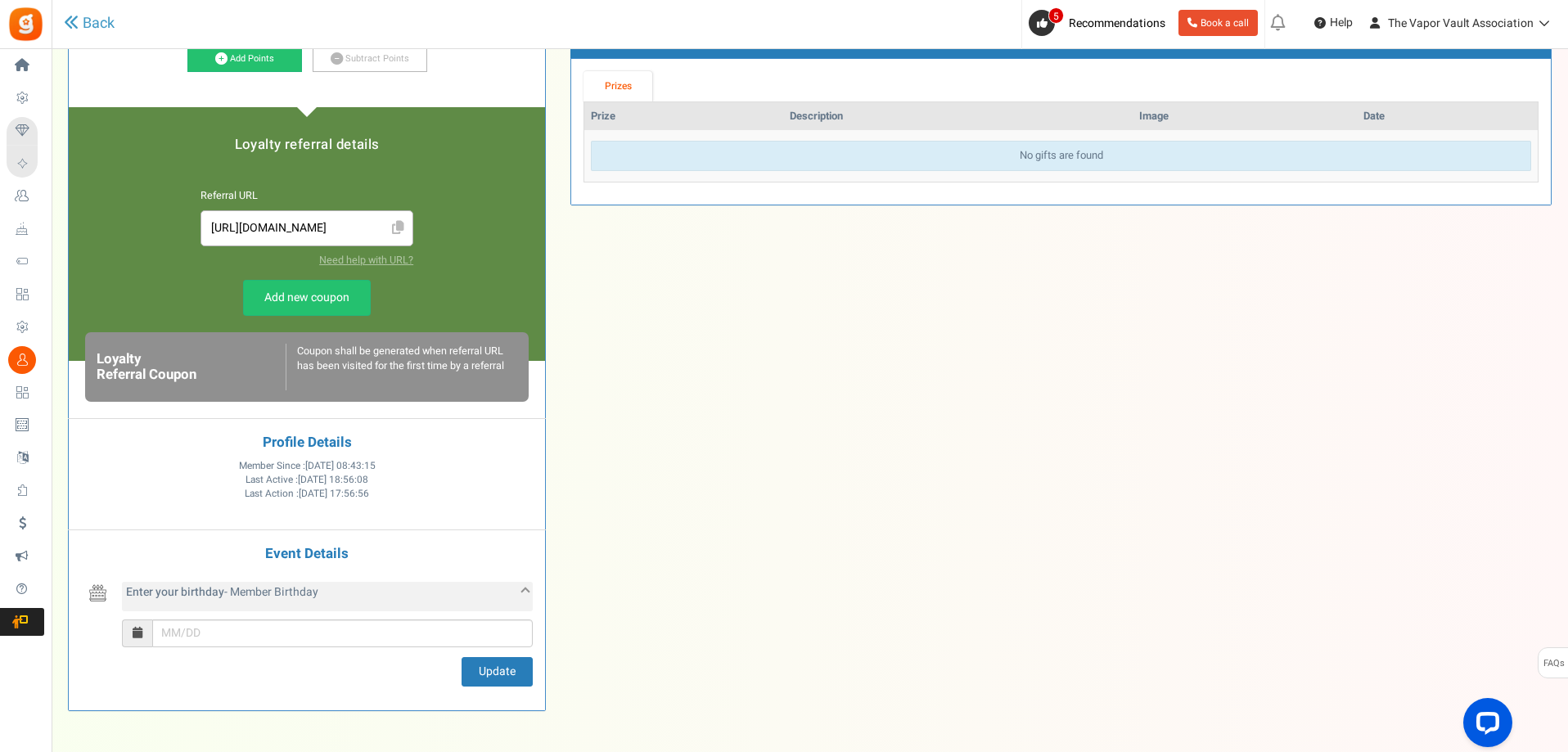
click at [513, 583] on div "Enter your birthday - Member Birthday" at bounding box center [327, 596] width 411 height 29
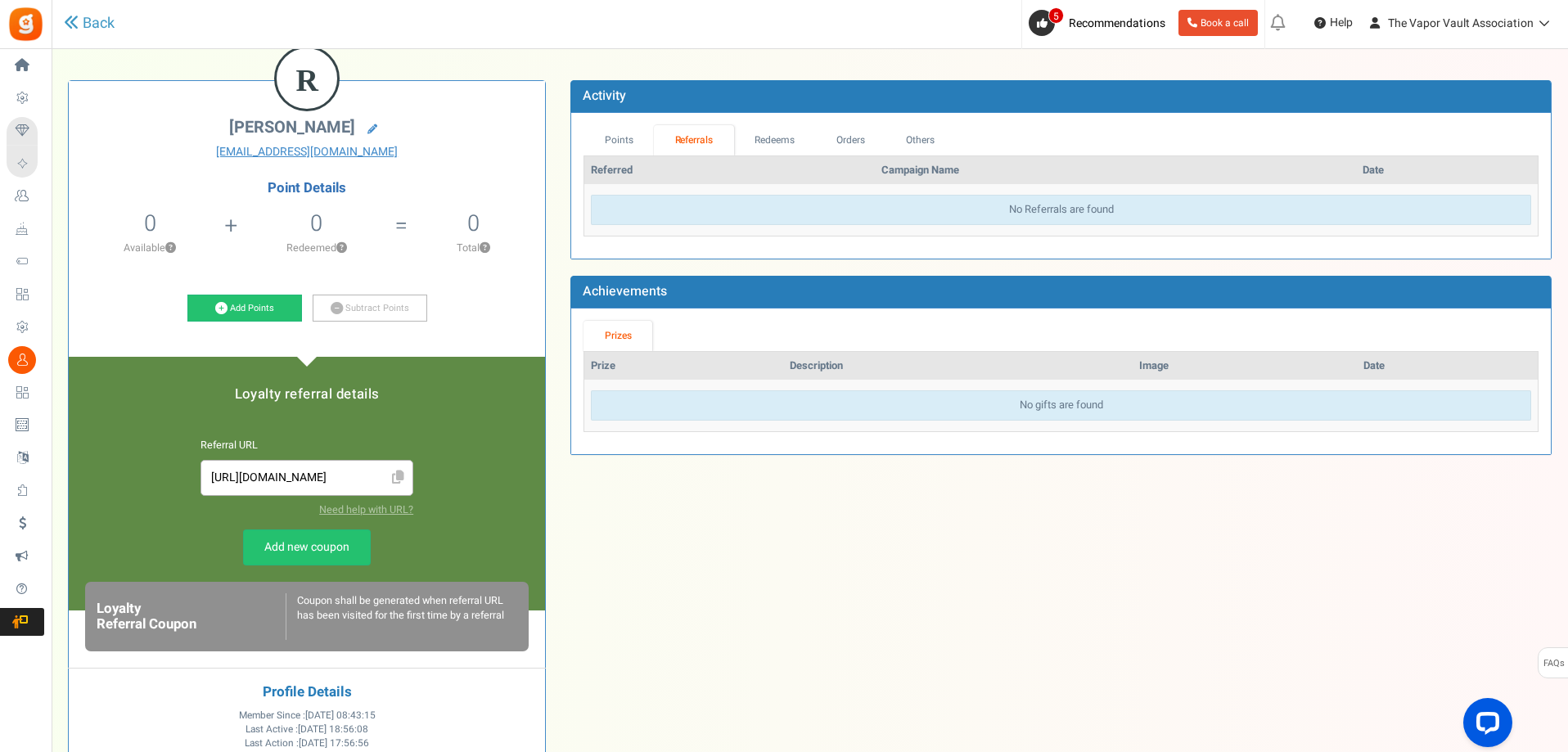
scroll to position [82, 0]
click at [1481, 727] on icon "Open LiveChat chat widget" at bounding box center [1488, 722] width 16 height 11
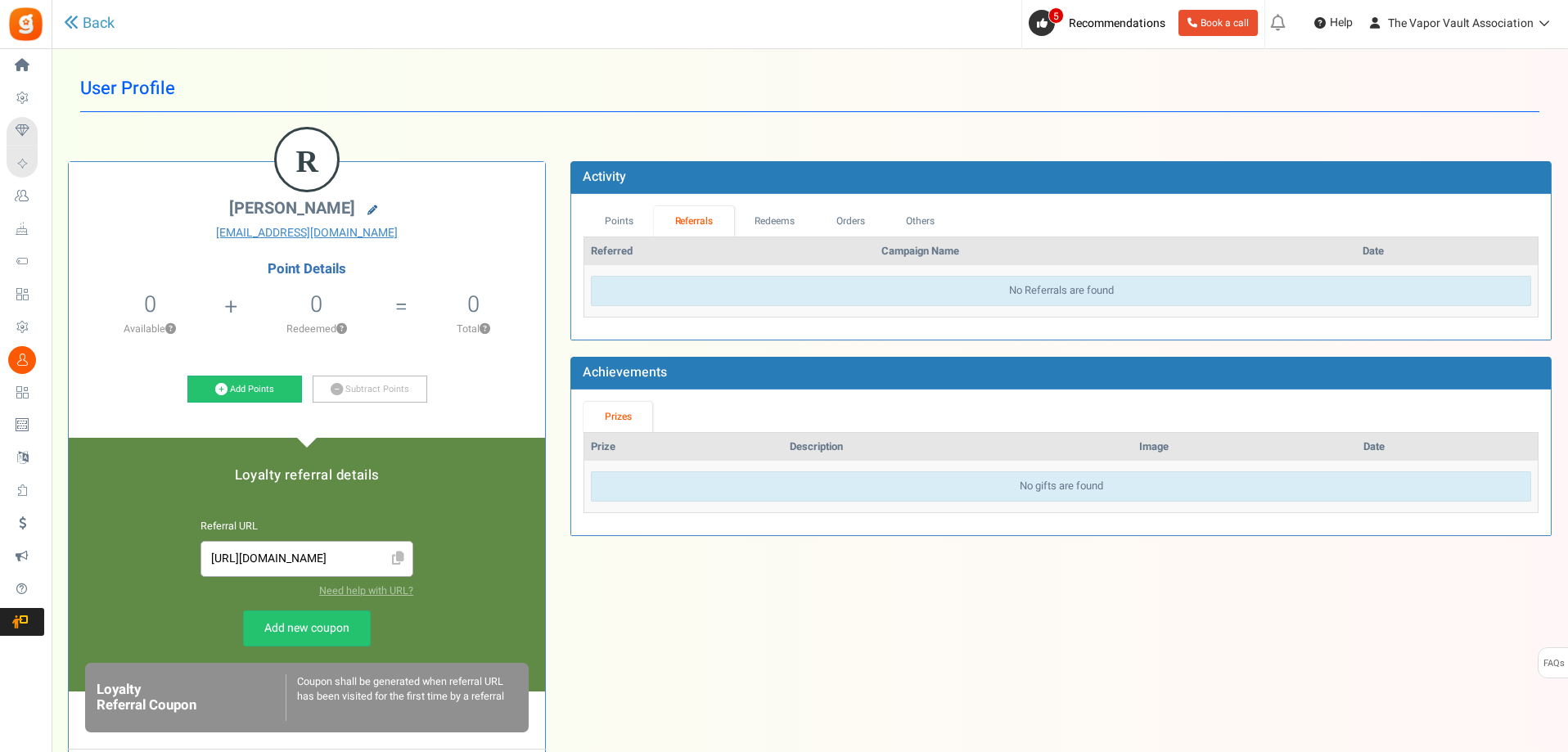
click at [371, 211] on link at bounding box center [373, 210] width 27 height 23
type input "[PERSON_NAME]"
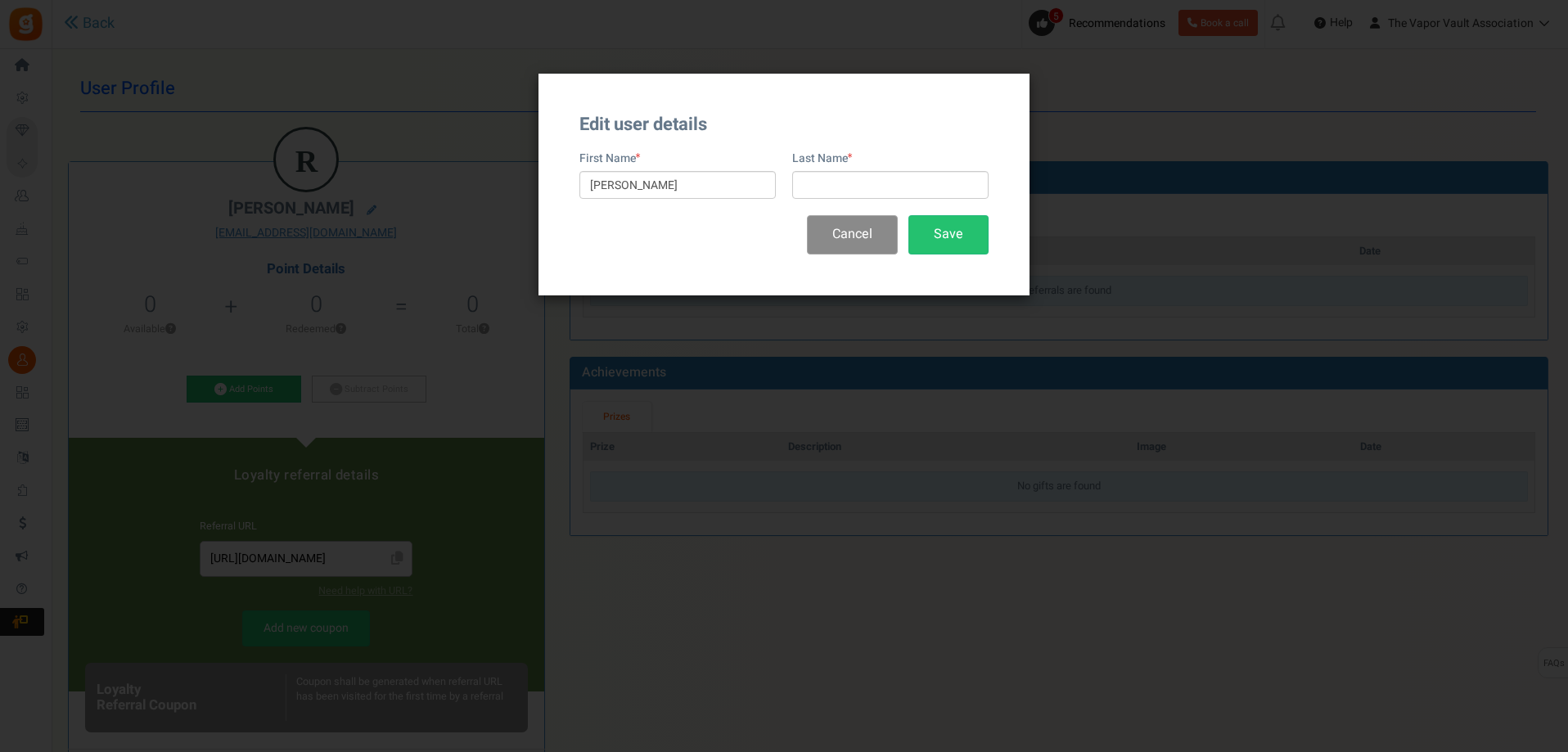
click at [831, 223] on button "Cancel" at bounding box center [852, 235] width 91 height 39
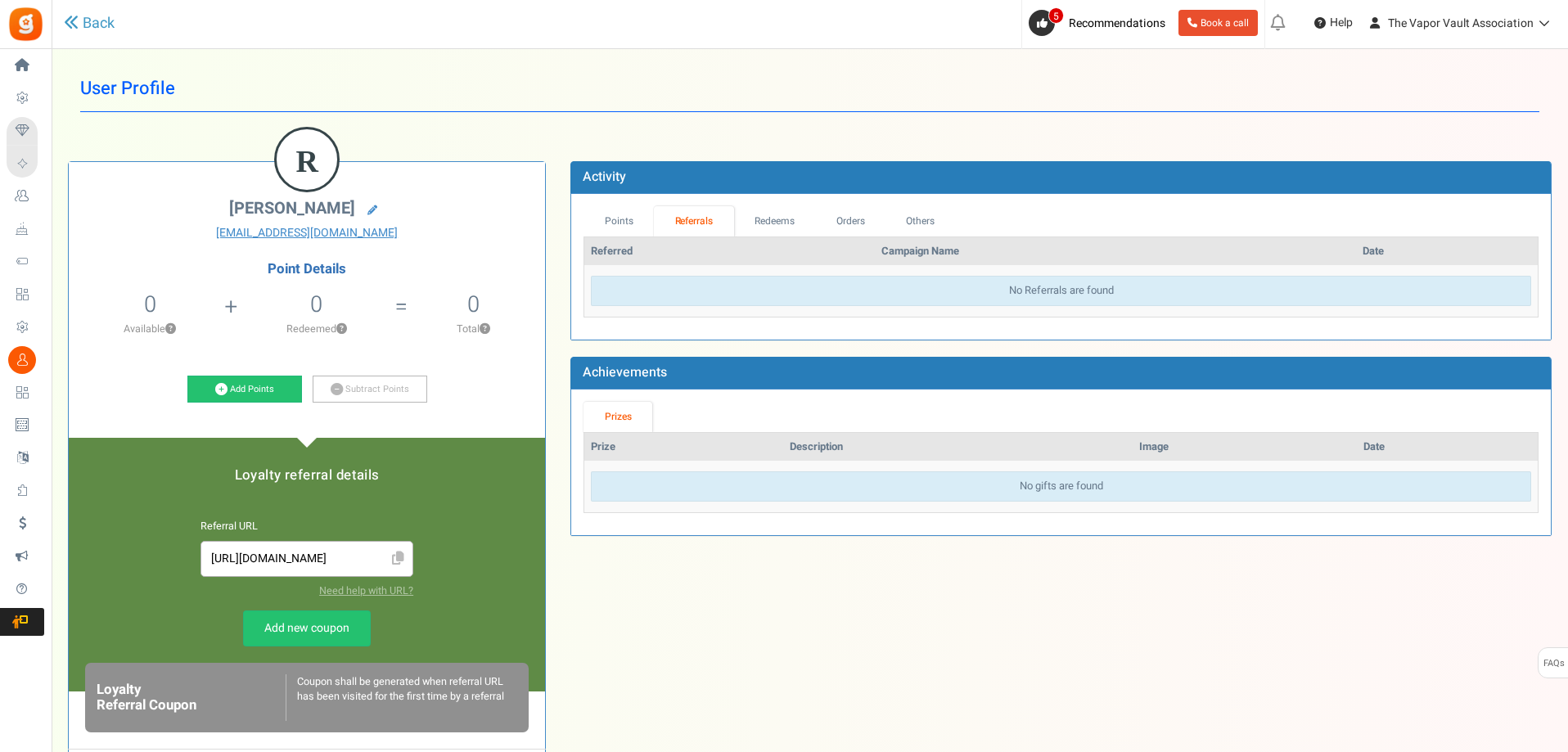
scroll to position [82, 0]
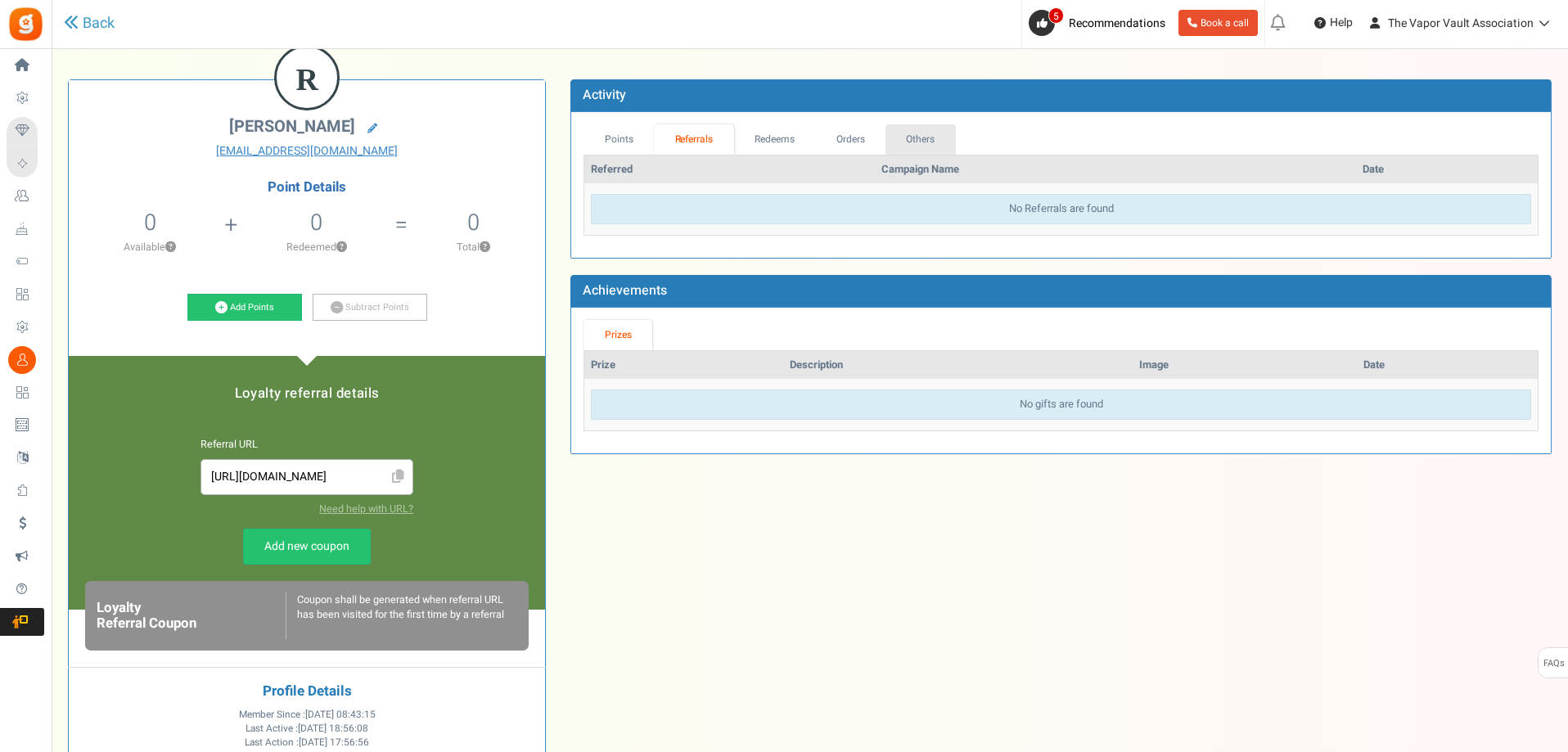
click at [936, 139] on link "Others" at bounding box center [920, 140] width 71 height 30
click at [700, 139] on link "Referrals" at bounding box center [693, 140] width 80 height 30
click at [926, 593] on div "R [PERSON_NAME] [EMAIL_ADDRESS][DOMAIN_NAME] Point Details 0 0 Redeemable 0 Exc…" at bounding box center [809, 478] width 1508 height 847
click at [272, 308] on link "Add Points" at bounding box center [245, 308] width 115 height 27
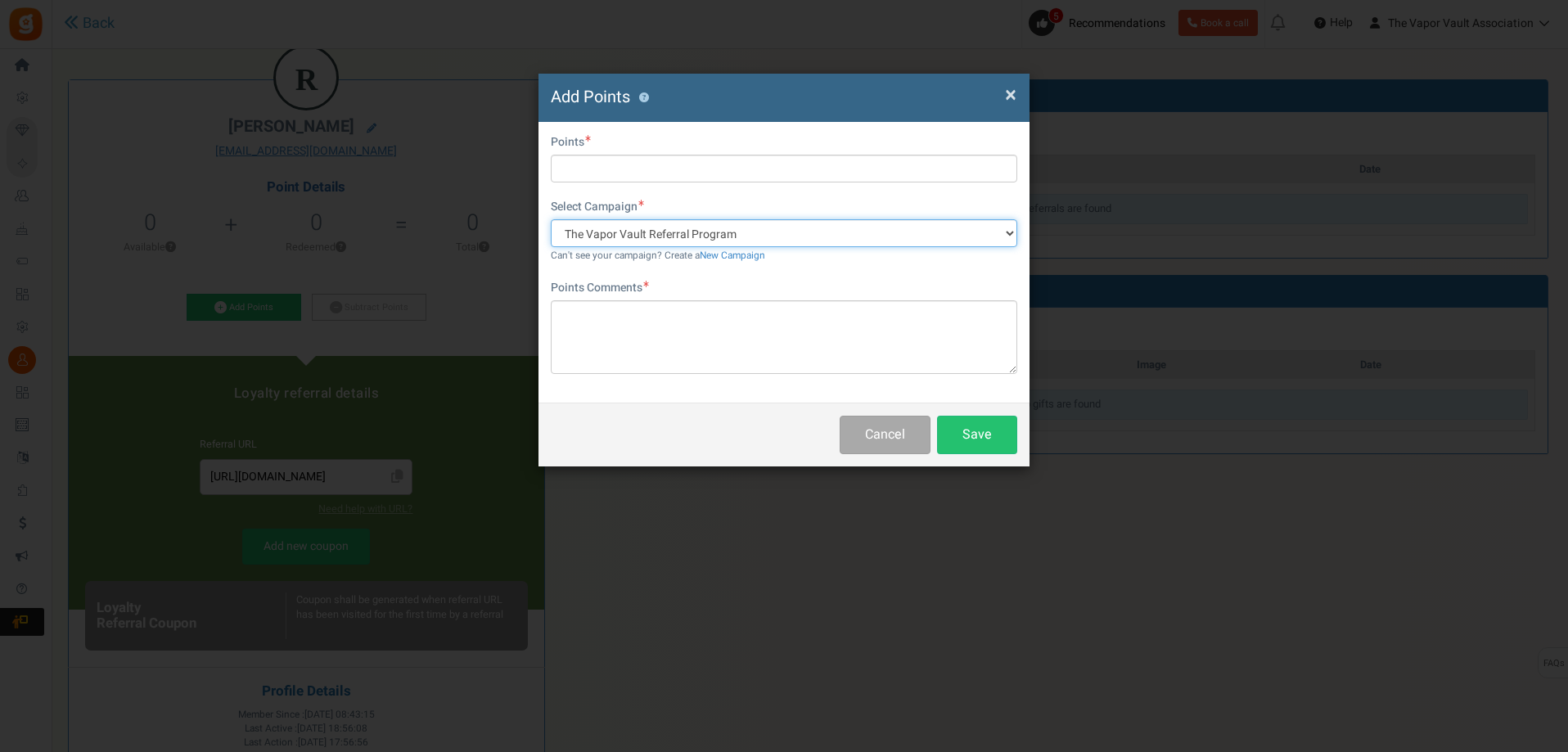
click at [805, 234] on select "The Vapor Vault Referral Program" at bounding box center [784, 232] width 466 height 27
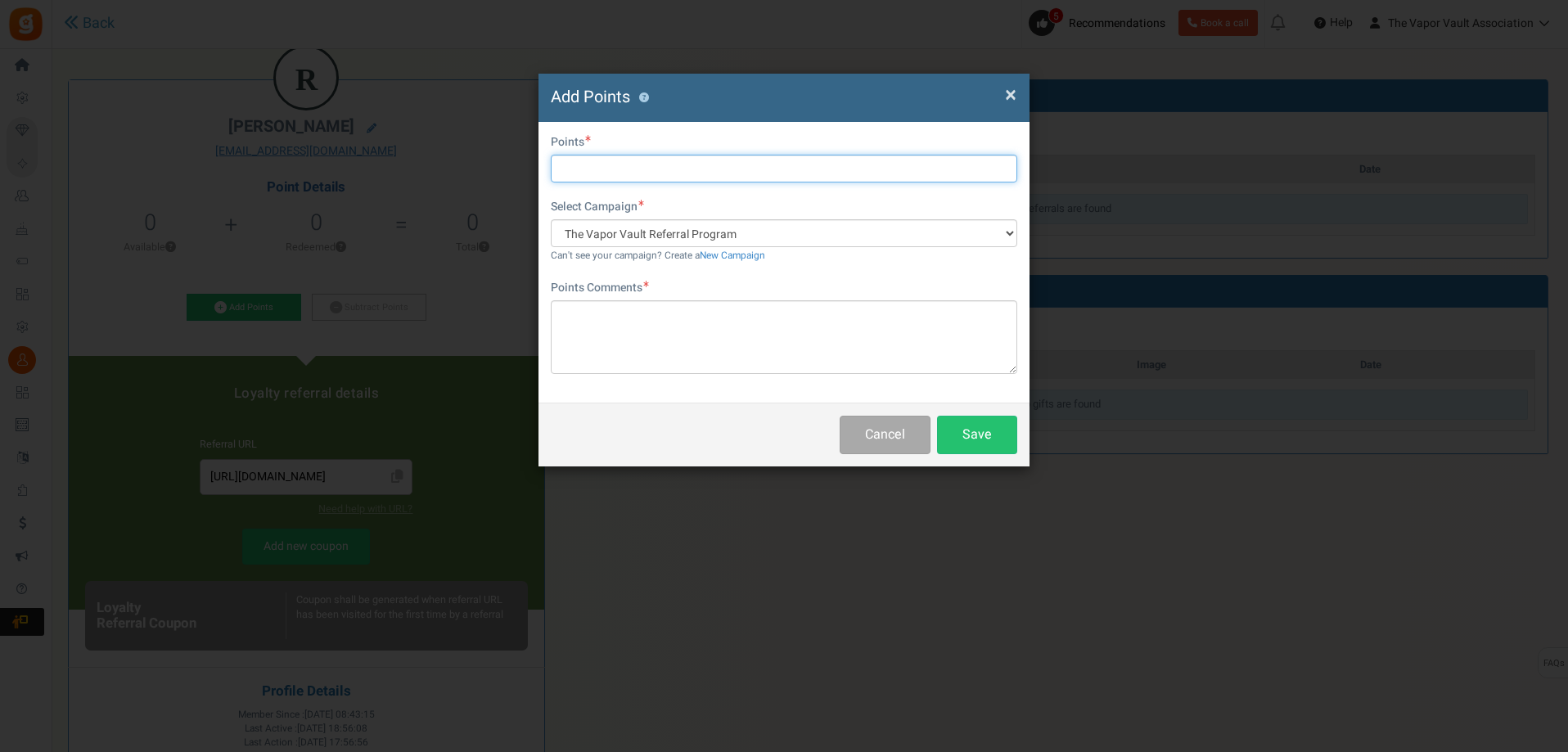
click at [657, 169] on input "text" at bounding box center [784, 168] width 466 height 27
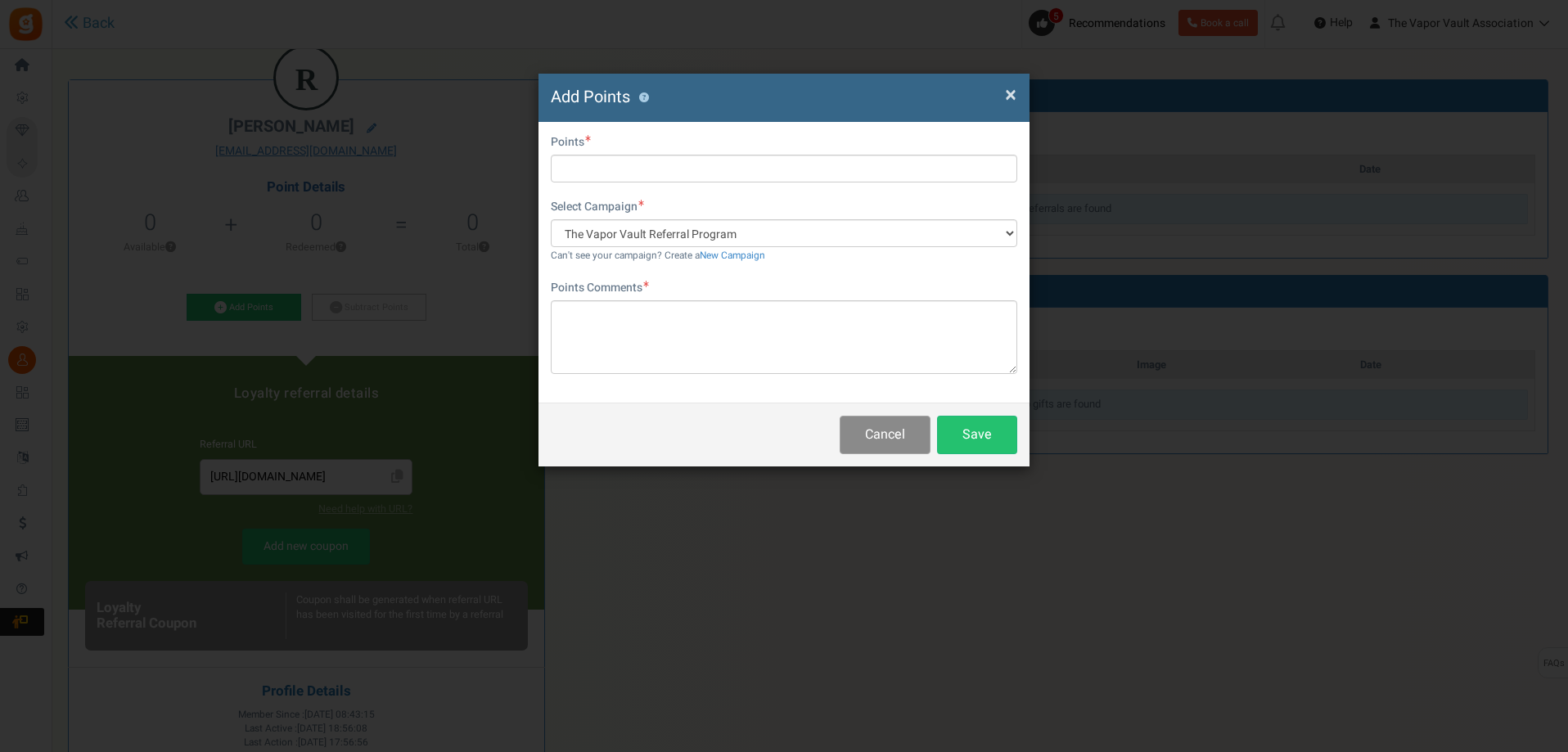
click at [883, 429] on button "Cancel" at bounding box center [884, 436] width 91 height 39
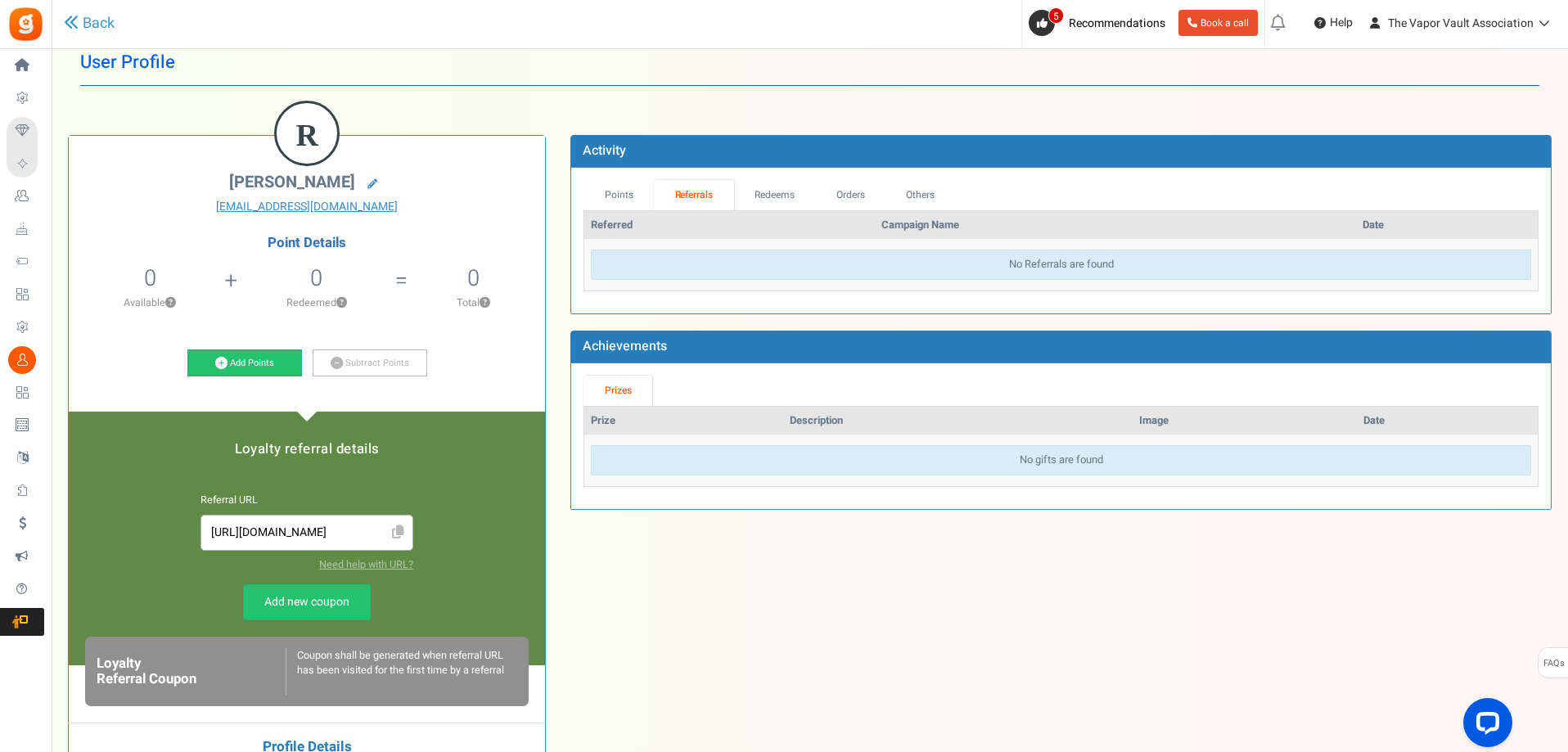
scroll to position [0, 0]
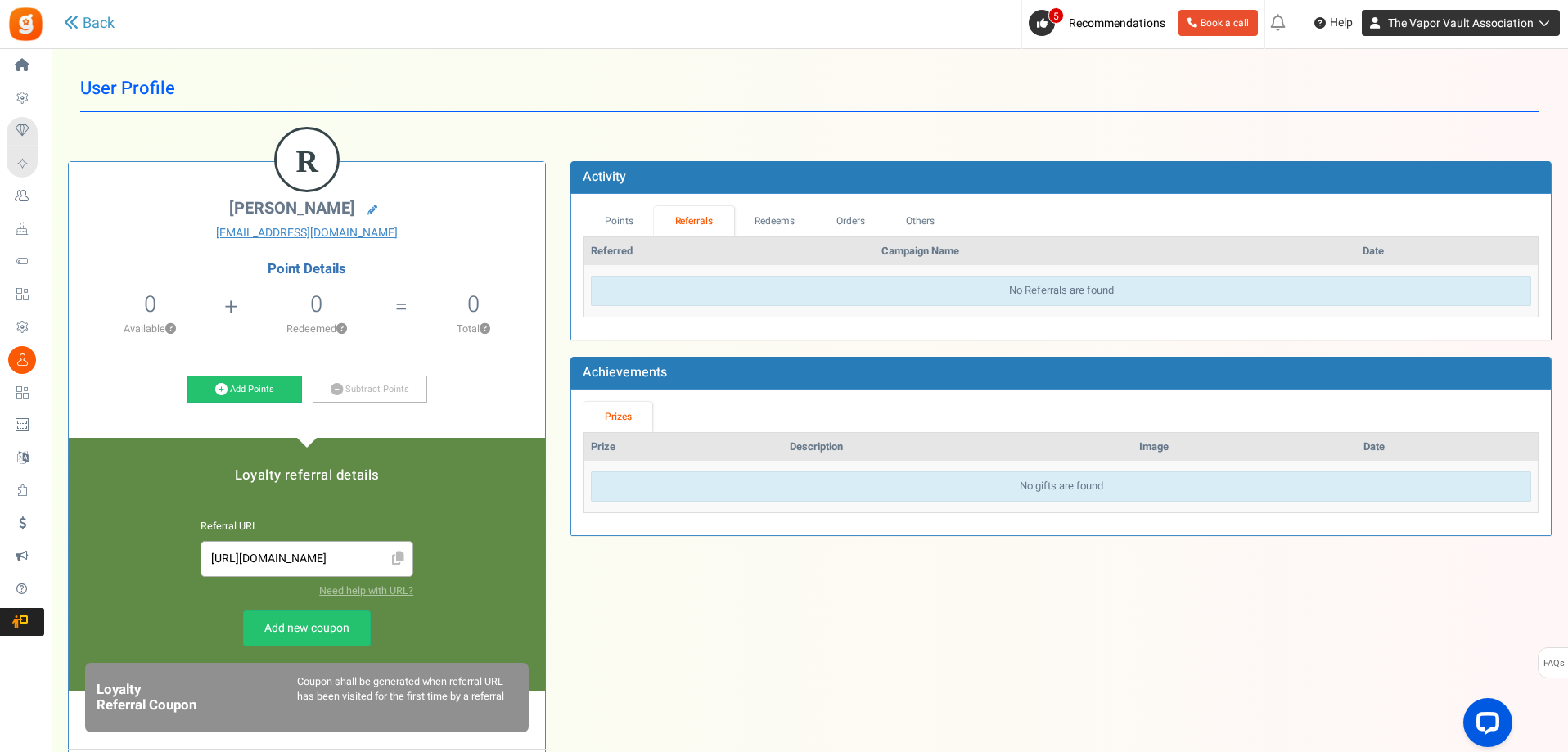
click at [1519, 25] on span "The Vapor Vault Association" at bounding box center [1460, 23] width 146 height 17
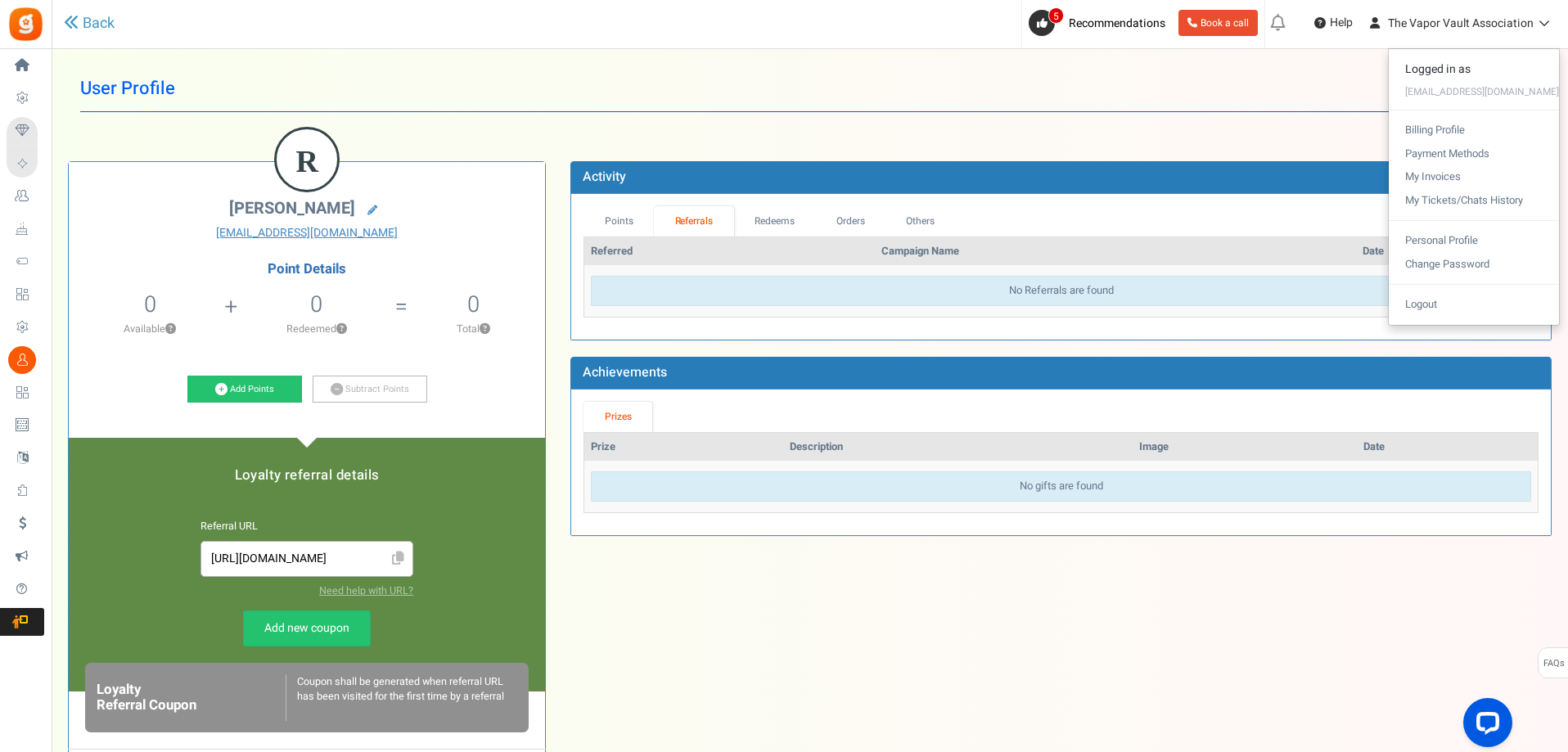
click at [1231, 138] on div "R [PERSON_NAME] [EMAIL_ADDRESS][DOMAIN_NAME] Point Details 0 0 Redeemable 0 Exc…" at bounding box center [809, 560] width 1508 height 847
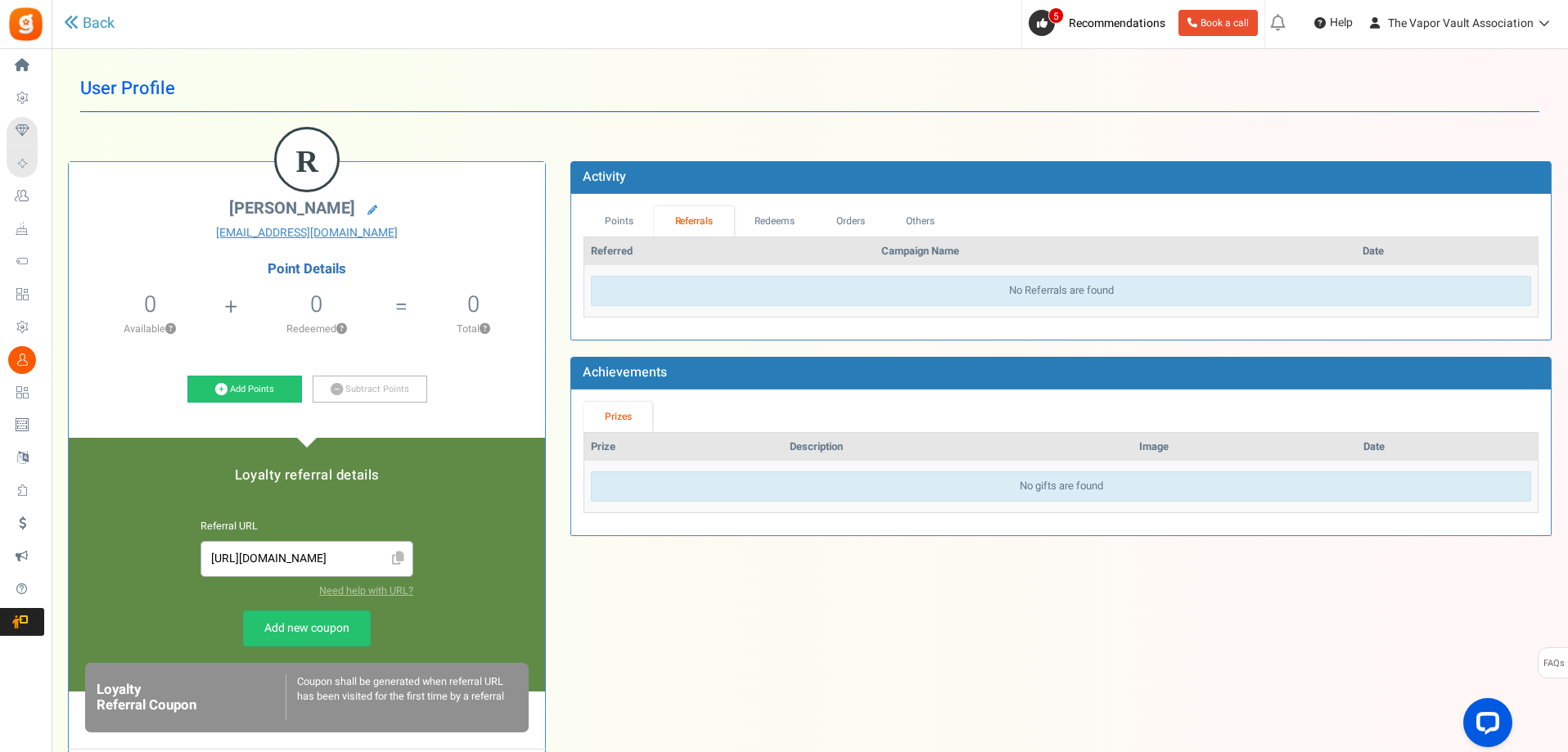
click at [563, 115] on div "User Profile Back R [PERSON_NAME] [EMAIL_ADDRESS][DOMAIN_NAME] Point Details 0 …" at bounding box center [809, 524] width 1483 height 917
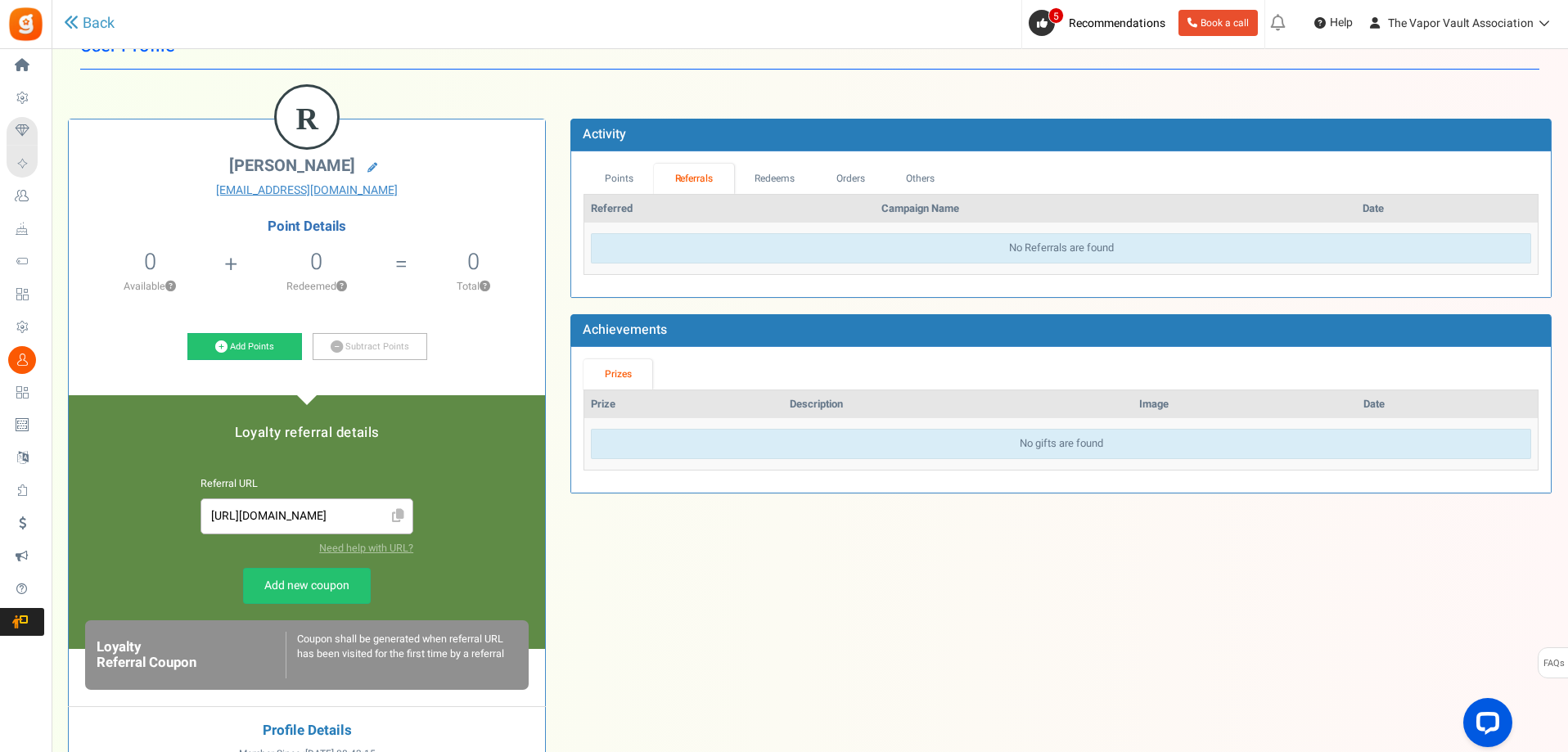
scroll to position [82, 0]
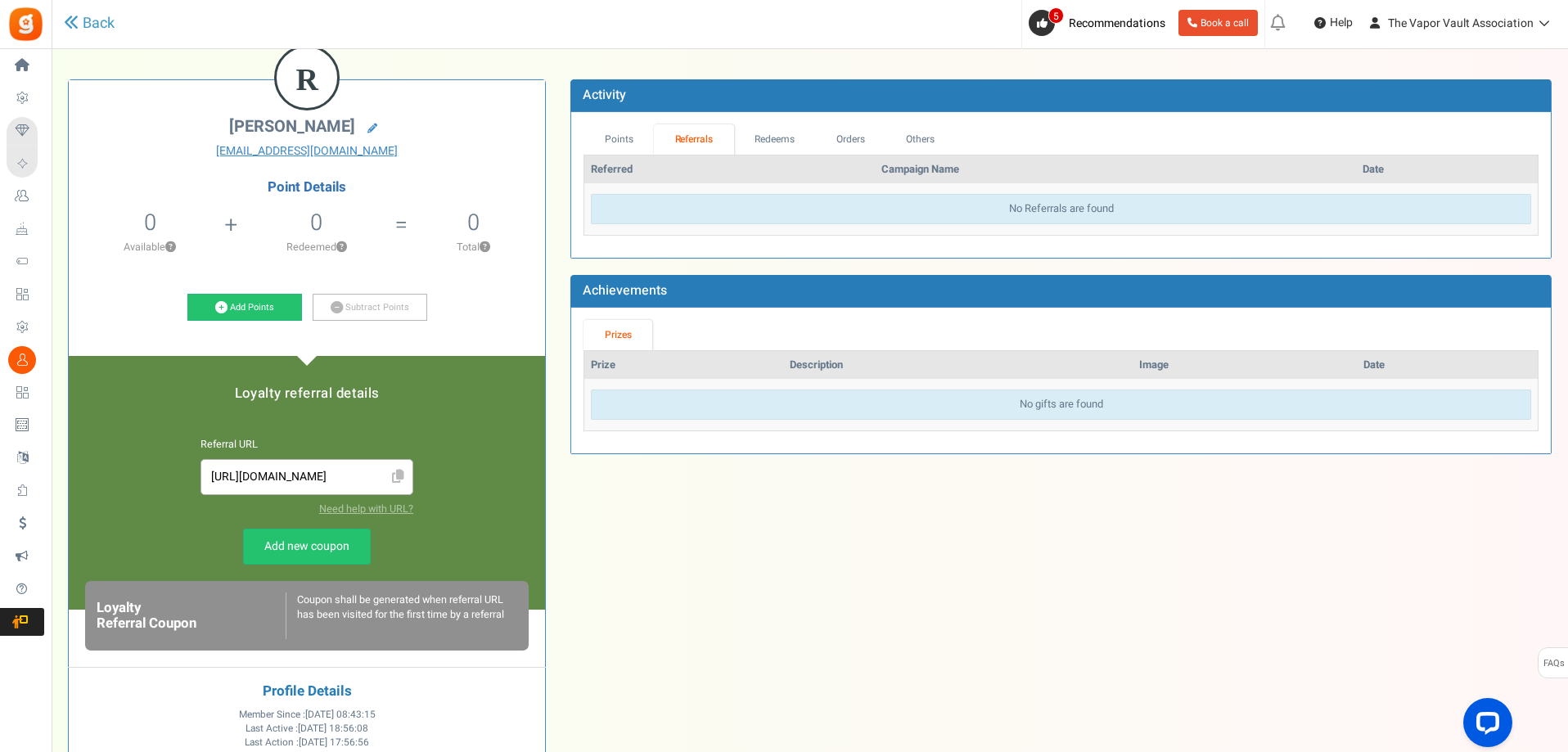
click at [1105, 205] on div "No Referrals are found" at bounding box center [1061, 209] width 940 height 30
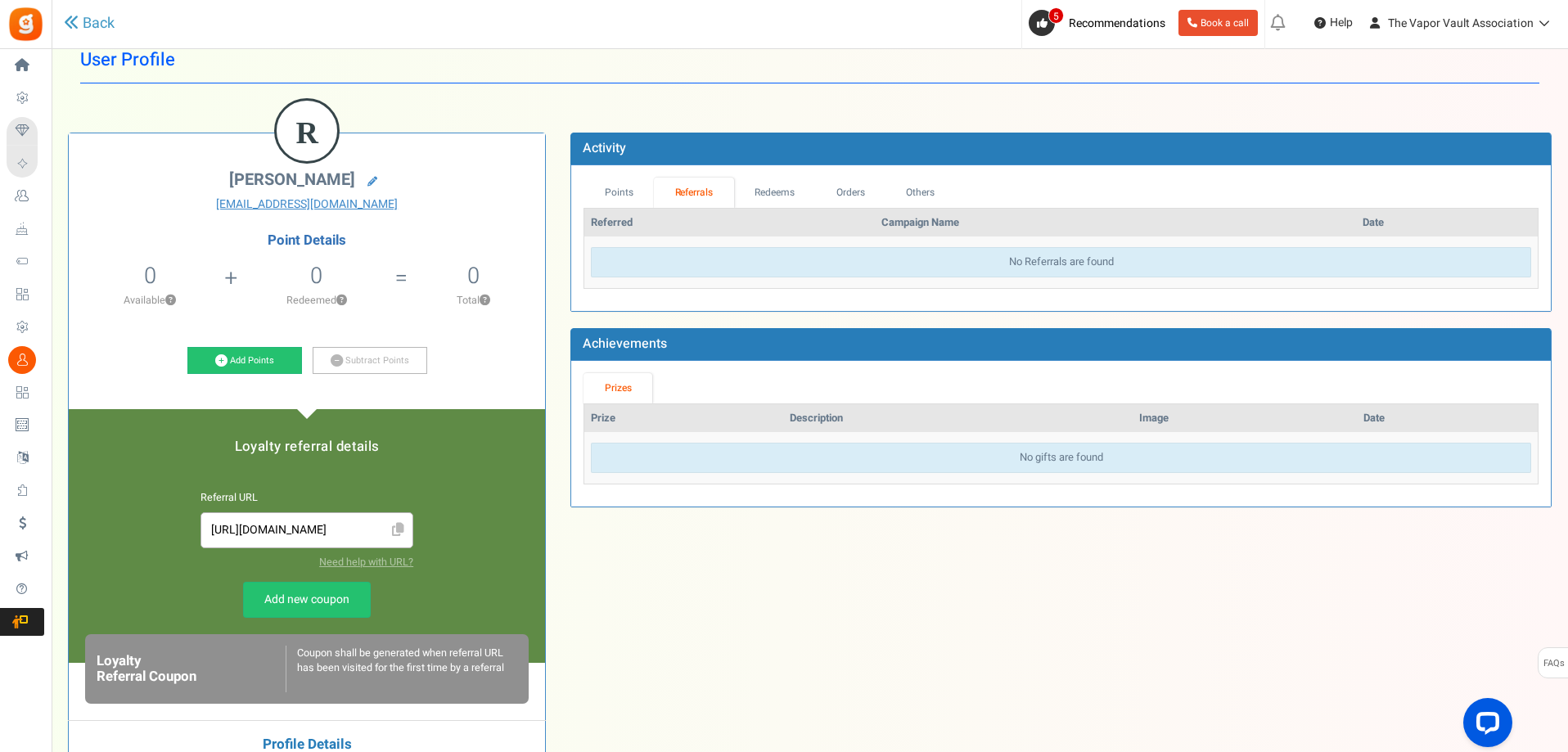
scroll to position [0, 0]
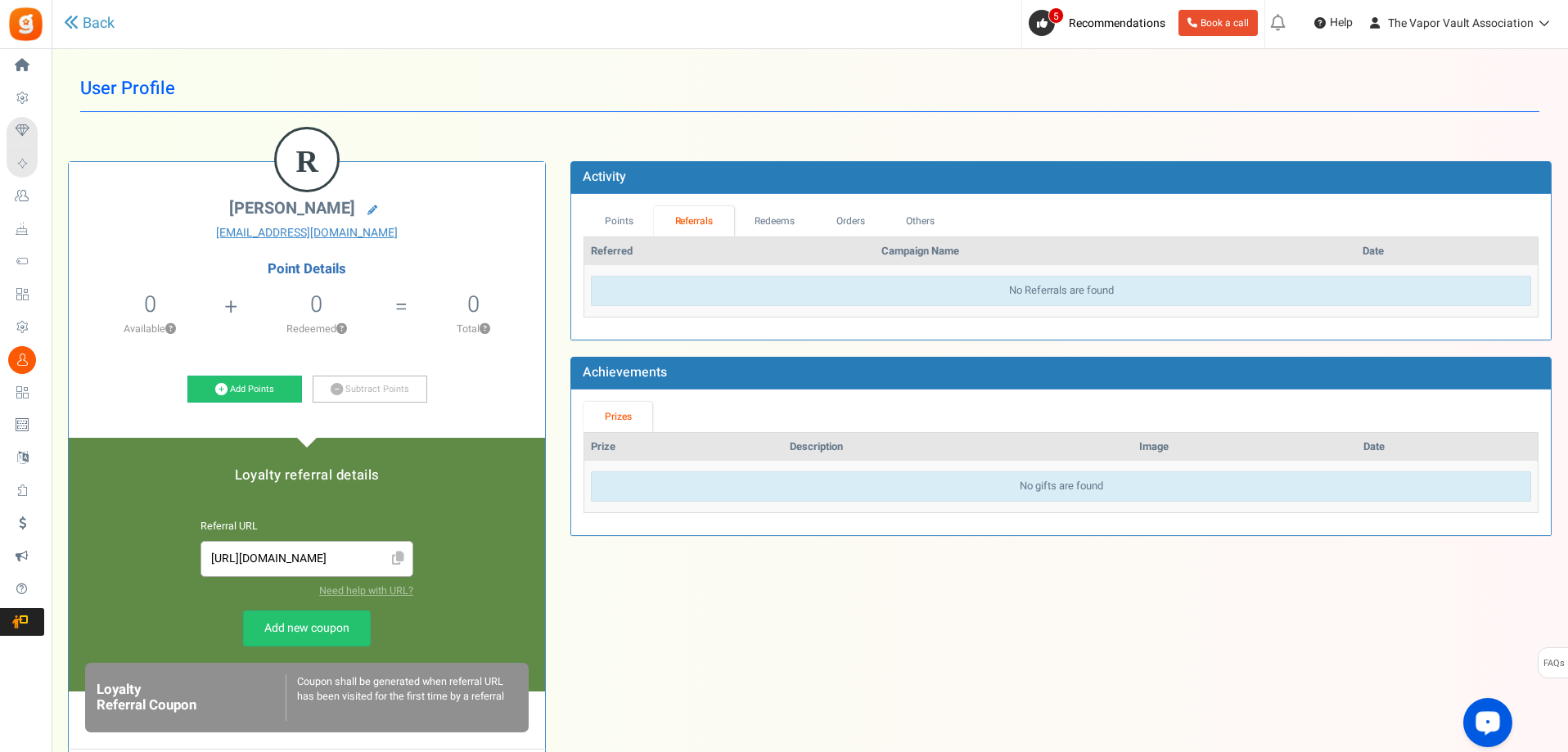
click at [1482, 729] on div "Open LiveChat chat widget" at bounding box center [1487, 721] width 27 height 27
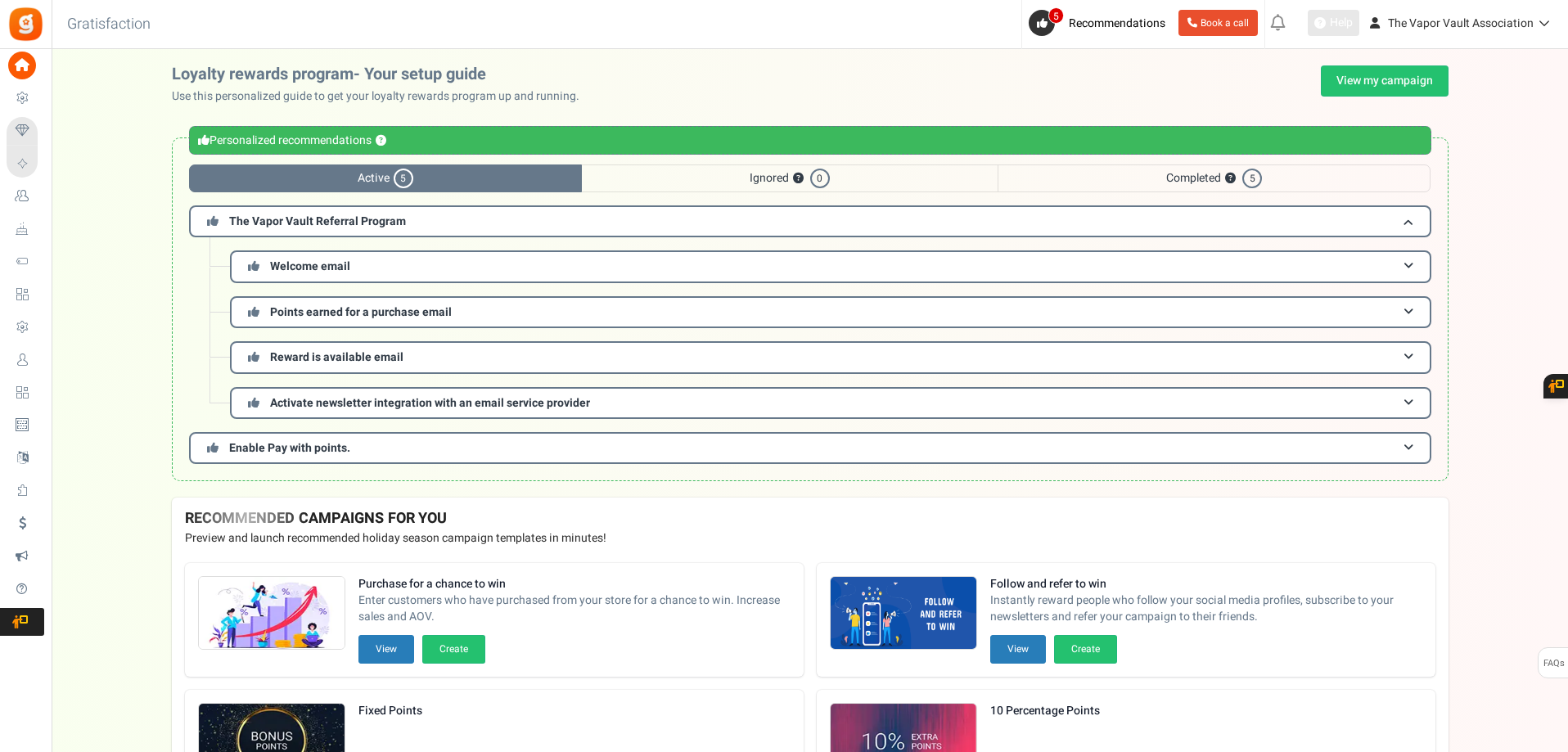
click at [1350, 21] on span "Help" at bounding box center [1339, 23] width 27 height 17
